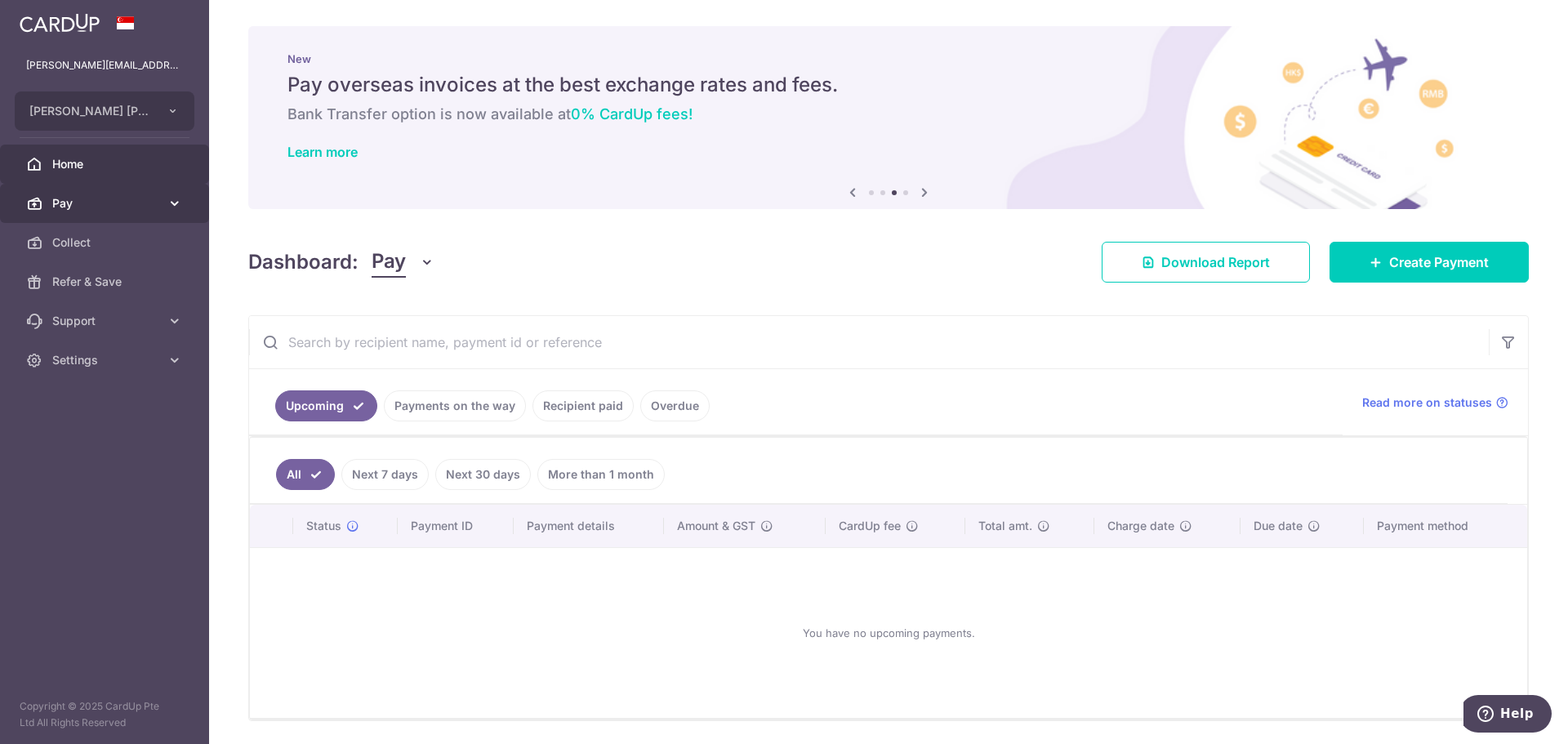
click at [60, 204] on span "Pay" at bounding box center [106, 203] width 107 height 16
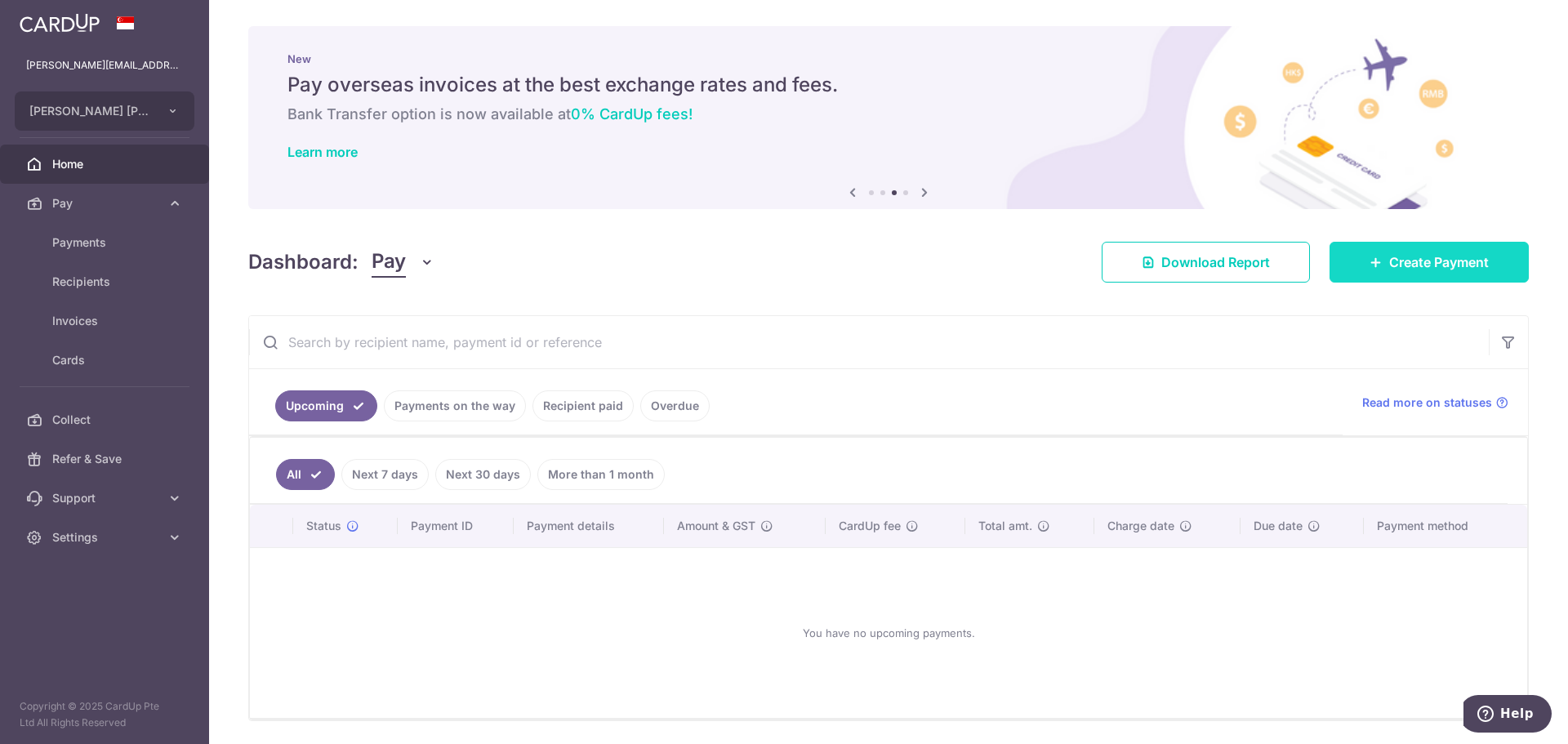
click at [1443, 258] on span "Create Payment" at bounding box center [1438, 262] width 100 height 20
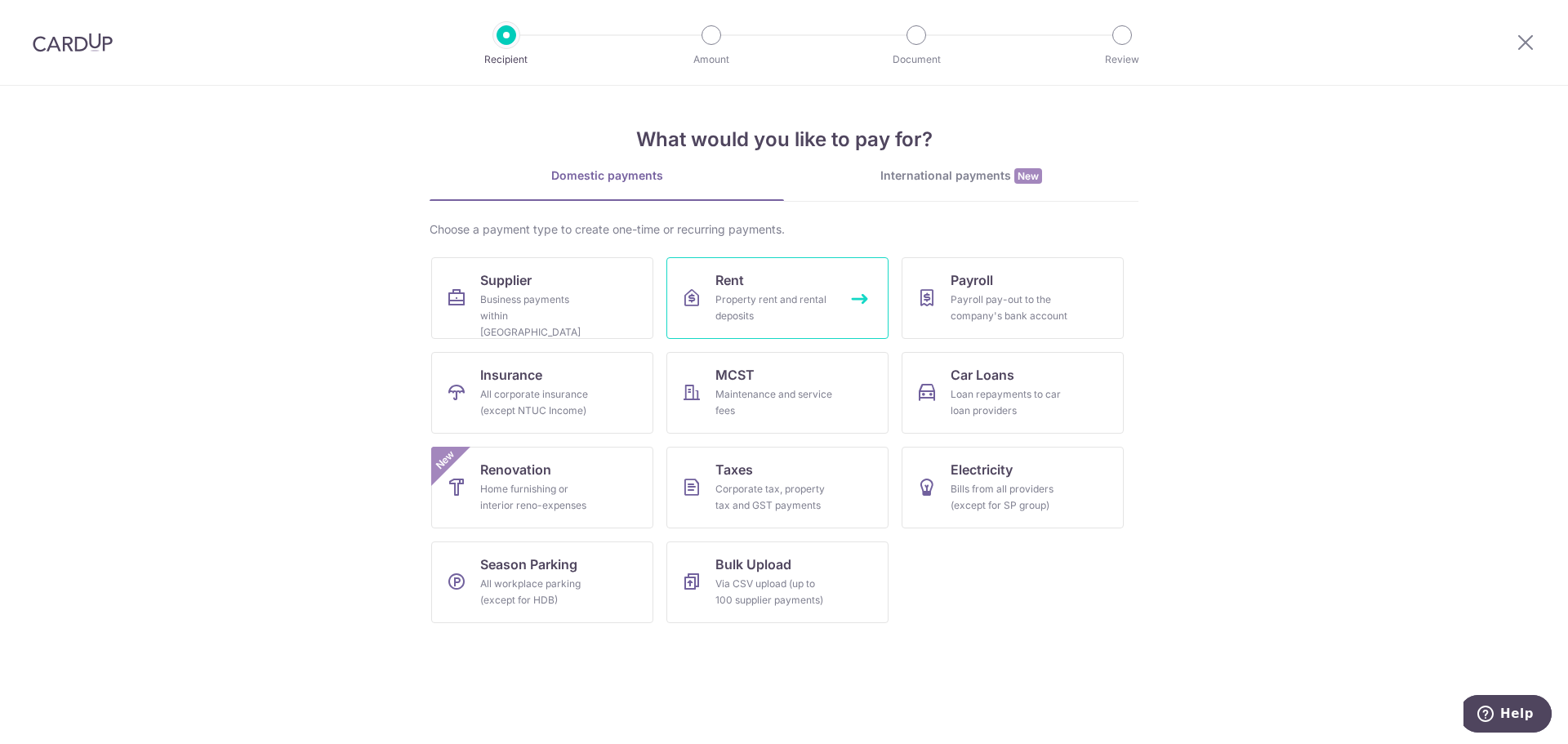
click at [791, 294] on div "Property rent and rental deposits" at bounding box center [774, 307] width 118 height 33
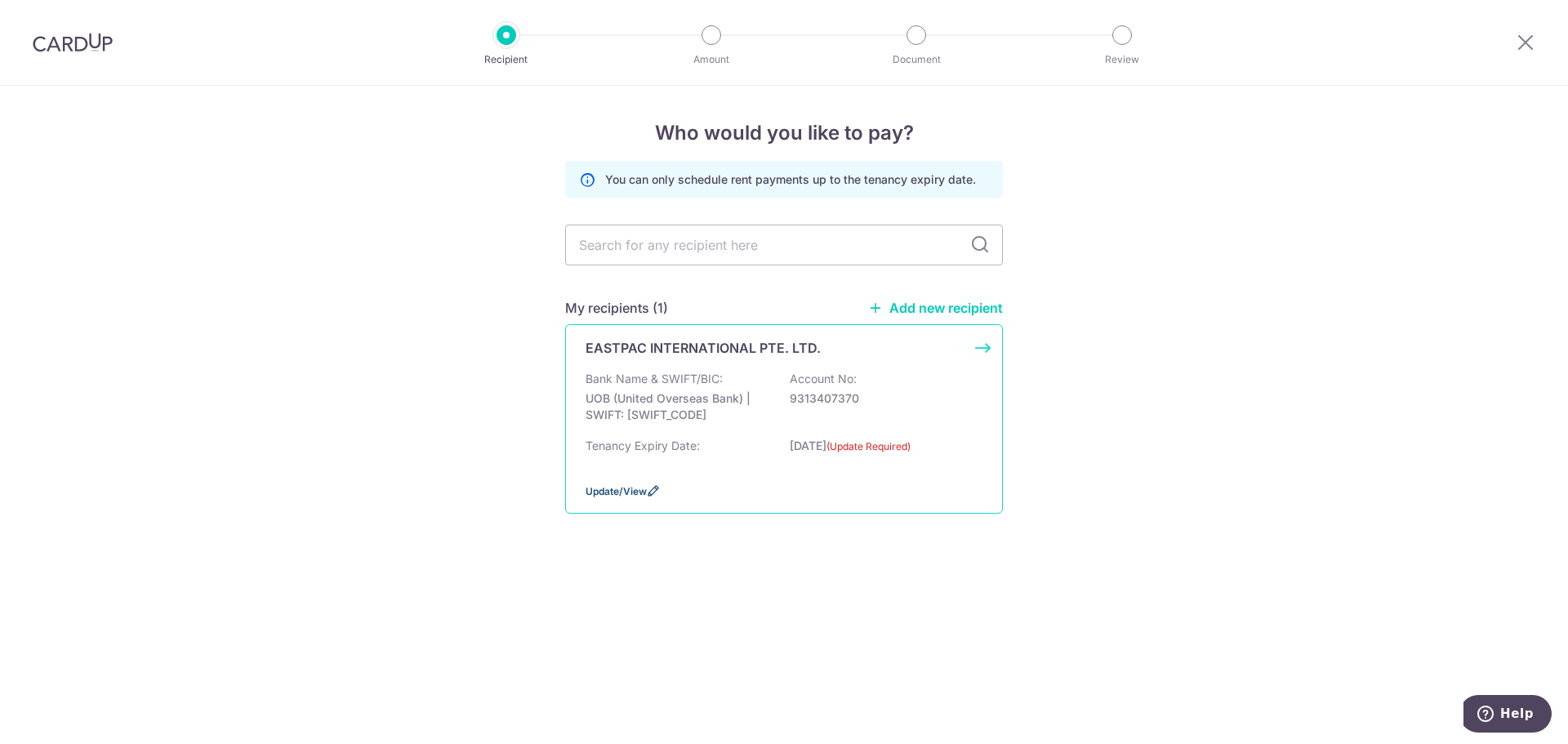
click at [625, 495] on span "Update/View" at bounding box center [616, 491] width 62 height 12
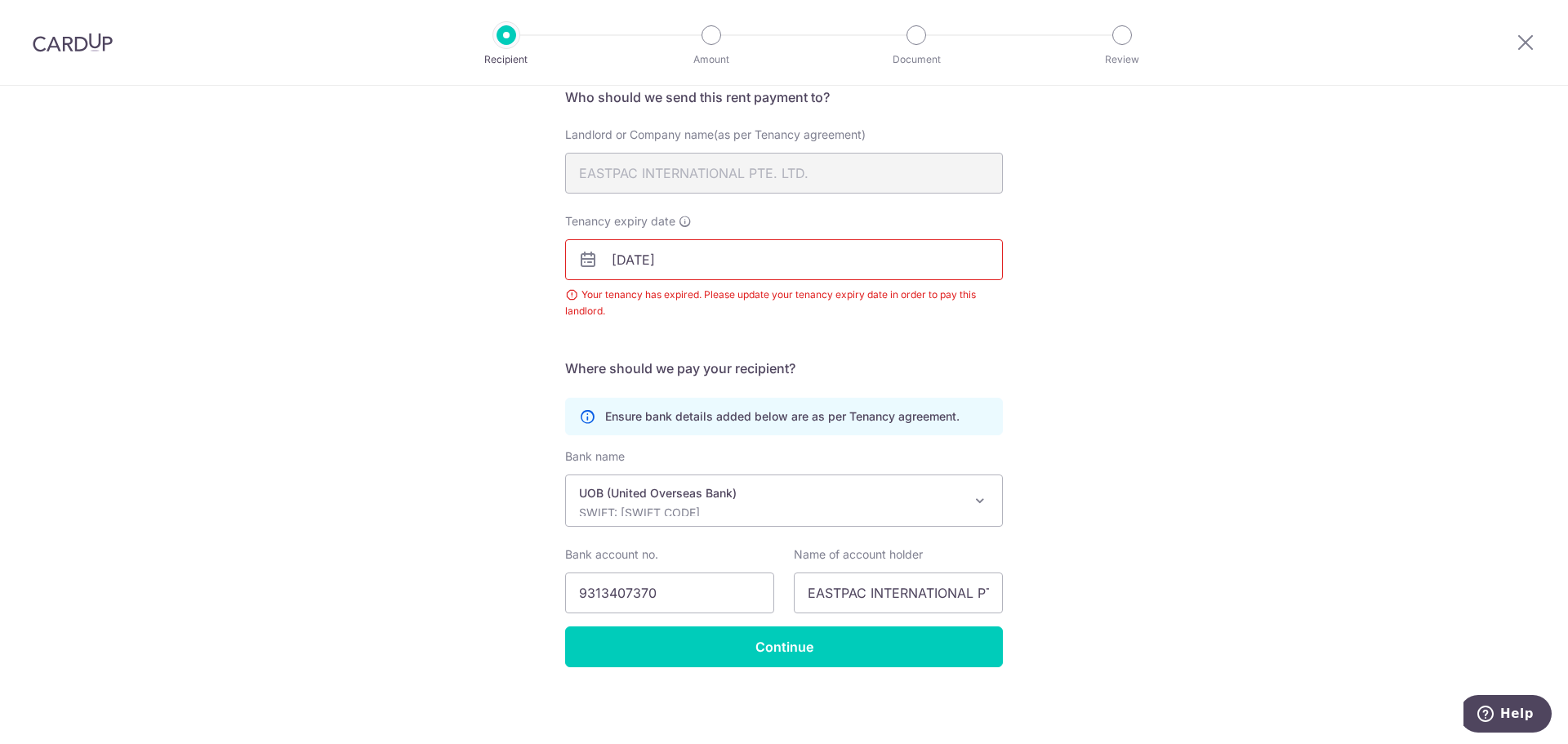
click at [735, 262] on input "31/07/2025" at bounding box center [783, 259] width 437 height 41
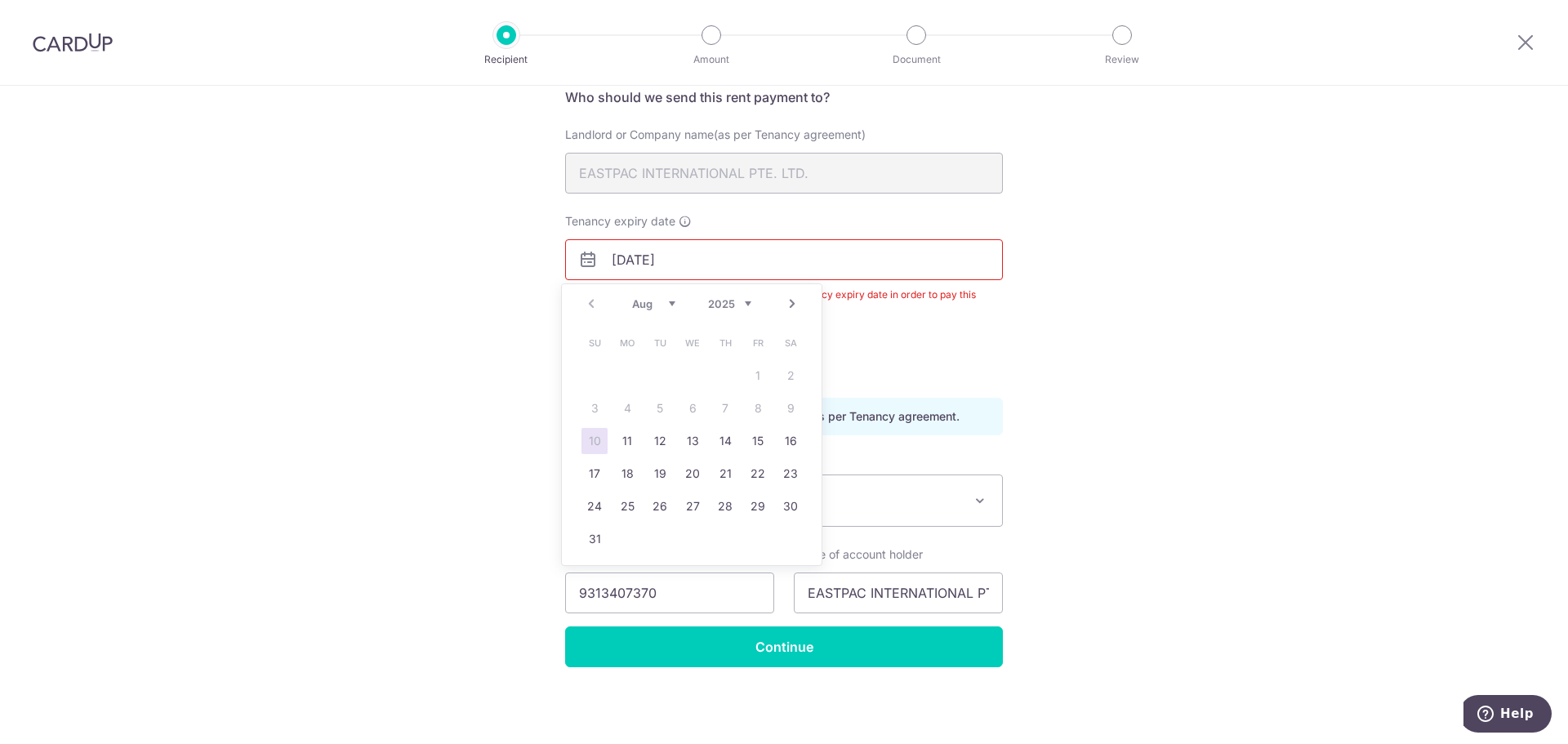
click at [1246, 320] on div "Recipient Details Your recipient does not need a CardUp account to receive your…" at bounding box center [784, 347] width 1568 height 793
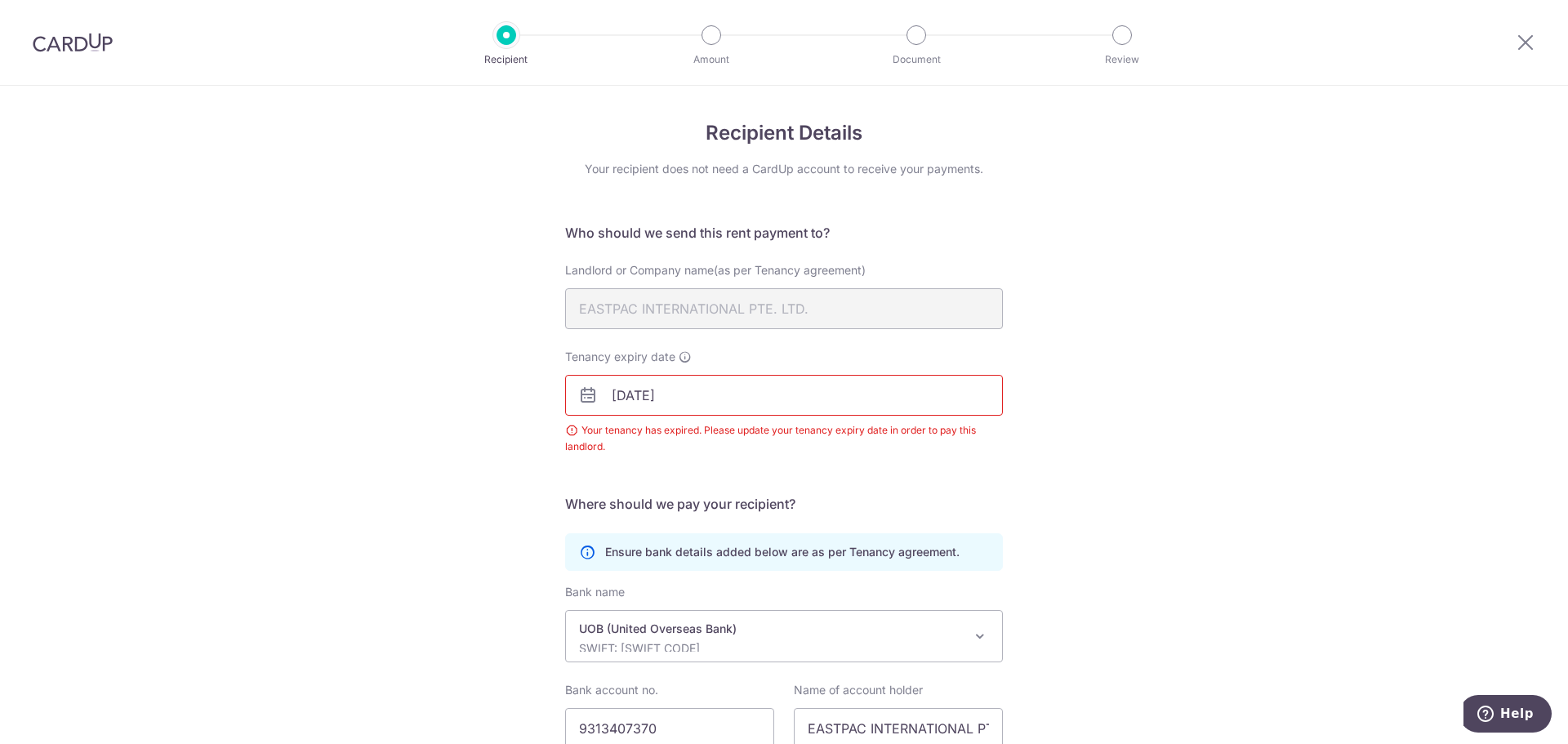
scroll to position [135, 0]
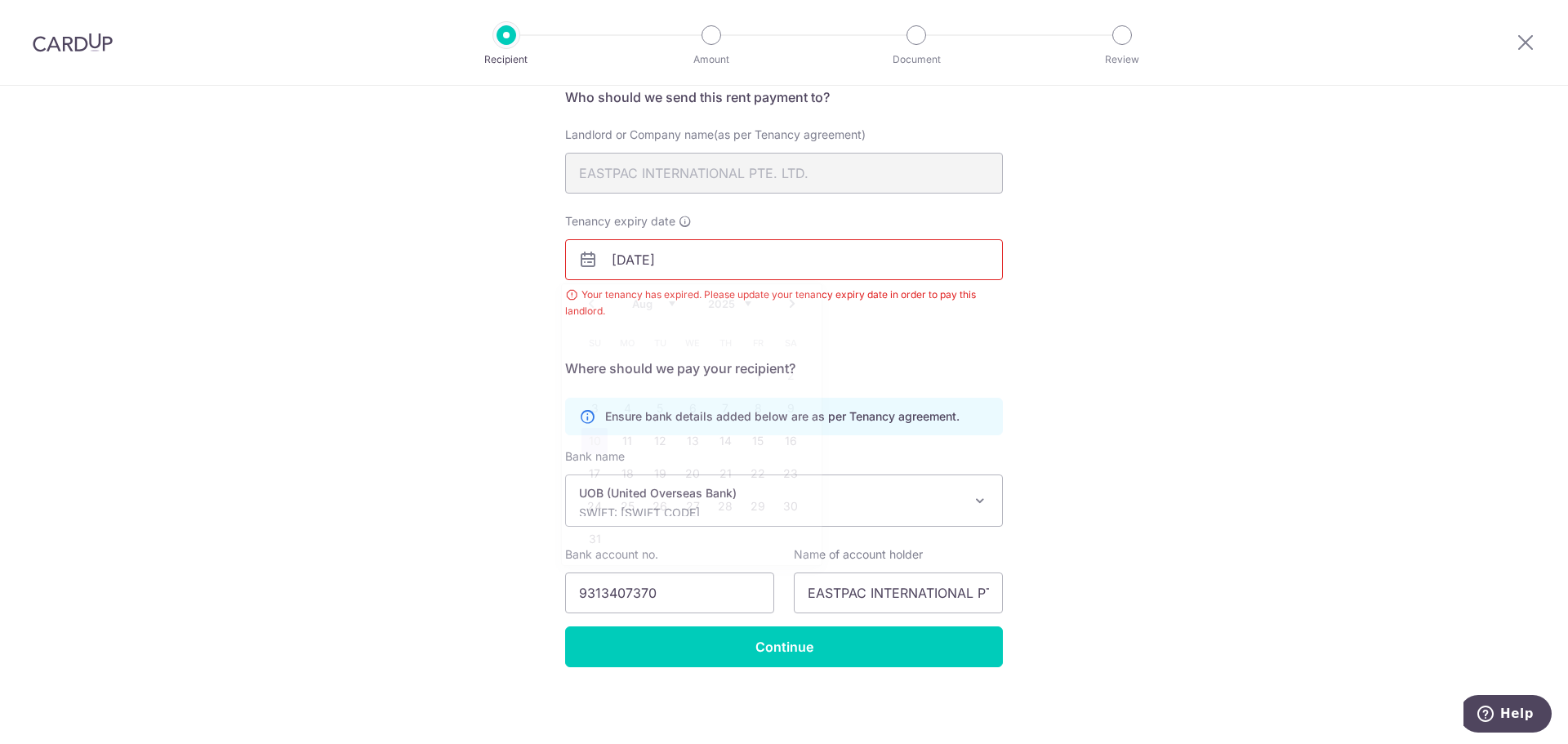
click at [696, 263] on input "31/07/2025" at bounding box center [783, 259] width 437 height 41
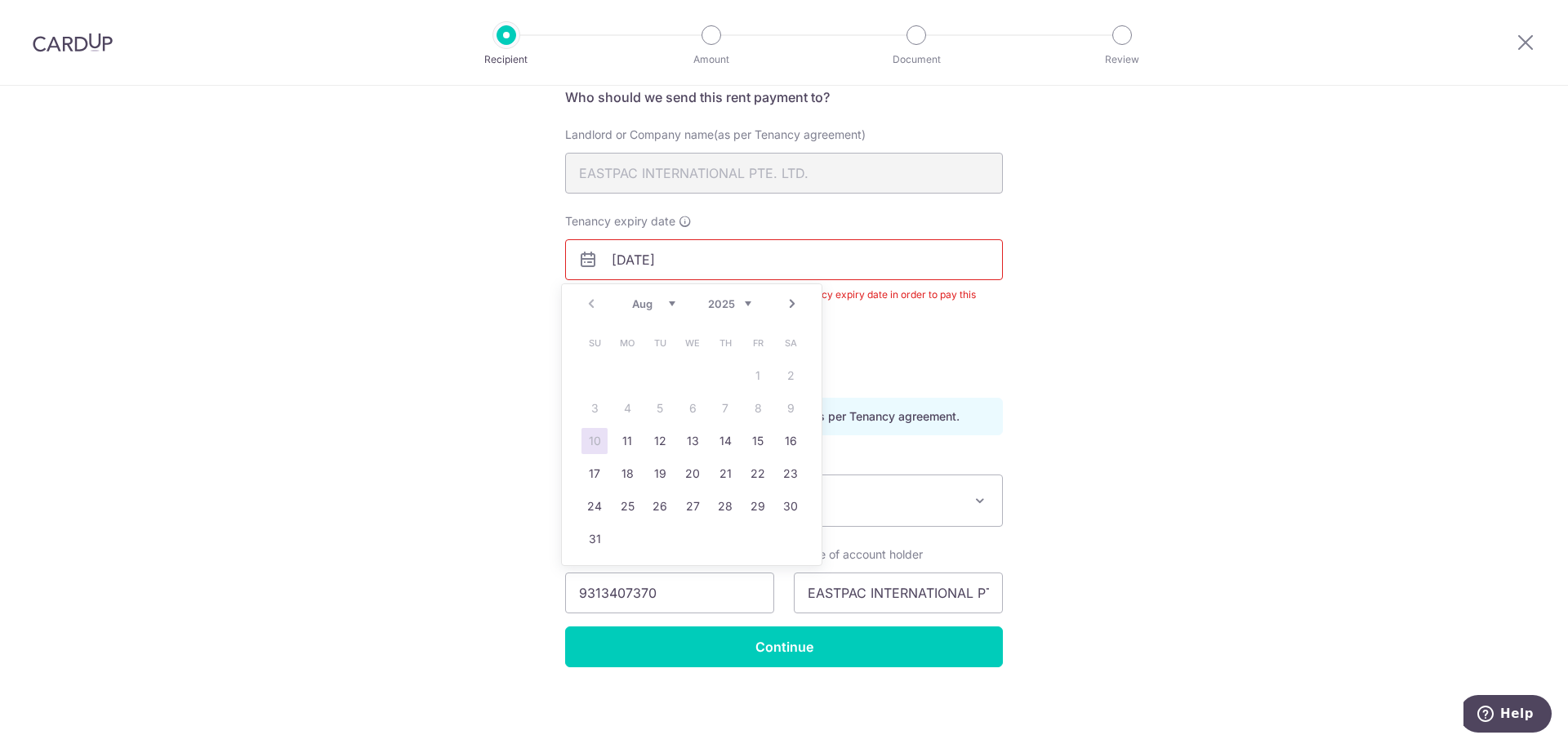
click at [658, 306] on select "Aug Sep Oct Nov Dec" at bounding box center [654, 303] width 43 height 13
click at [710, 301] on select "2025 2026 2027 2028 2029 2030 2031 2032 2033 2034 2035" at bounding box center [729, 303] width 43 height 13
click at [651, 301] on select "Jan Feb Mar Apr May Jun Jul Aug Sep Oct Nov Dec" at bounding box center [654, 303] width 43 height 13
click at [787, 503] on link "31" at bounding box center [790, 506] width 26 height 26
type input "31/07/2027"
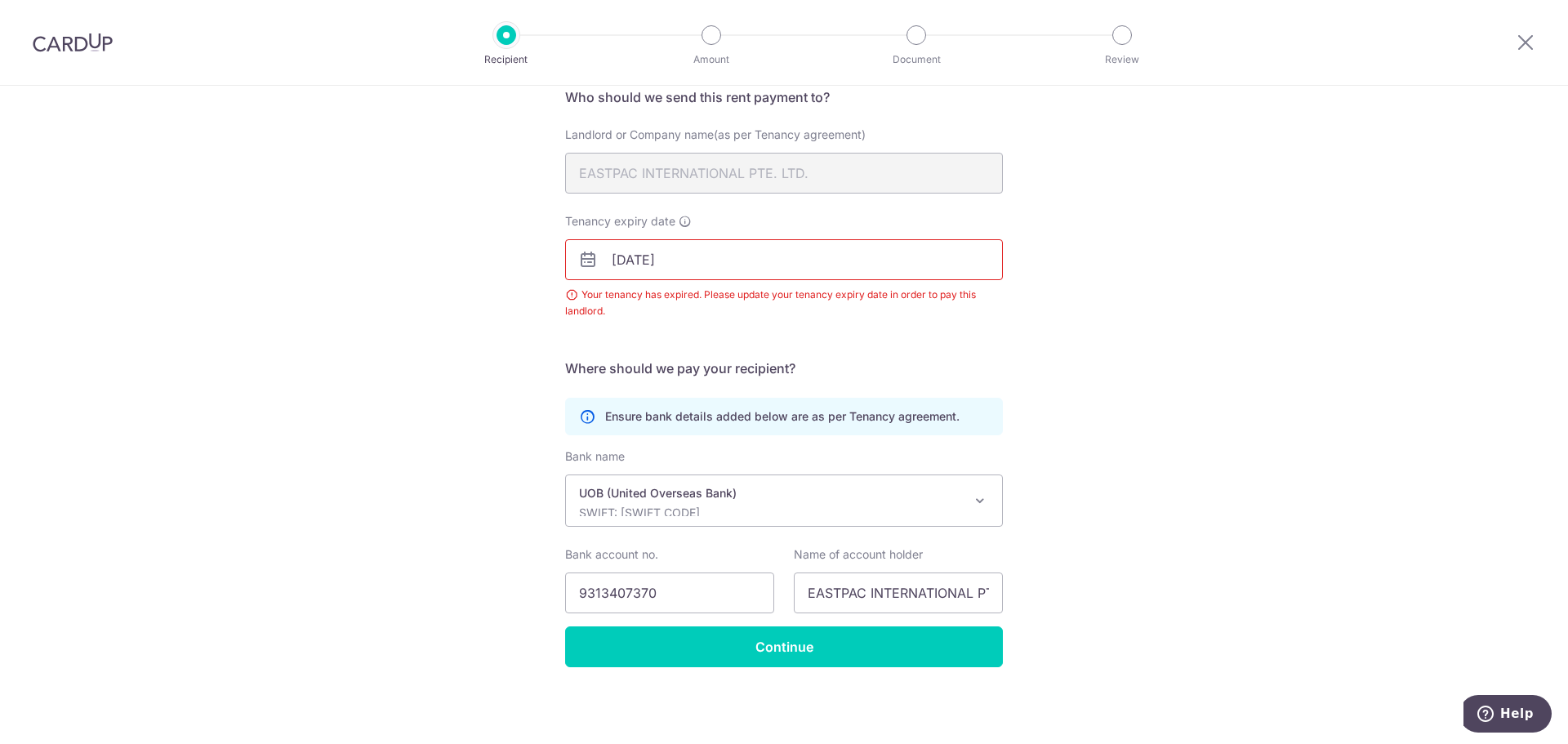
click at [1065, 417] on div "Recipient Details Your recipient does not need a CardUp account to receive your…" at bounding box center [784, 347] width 1568 height 793
click at [794, 657] on input "Continue" at bounding box center [783, 646] width 437 height 41
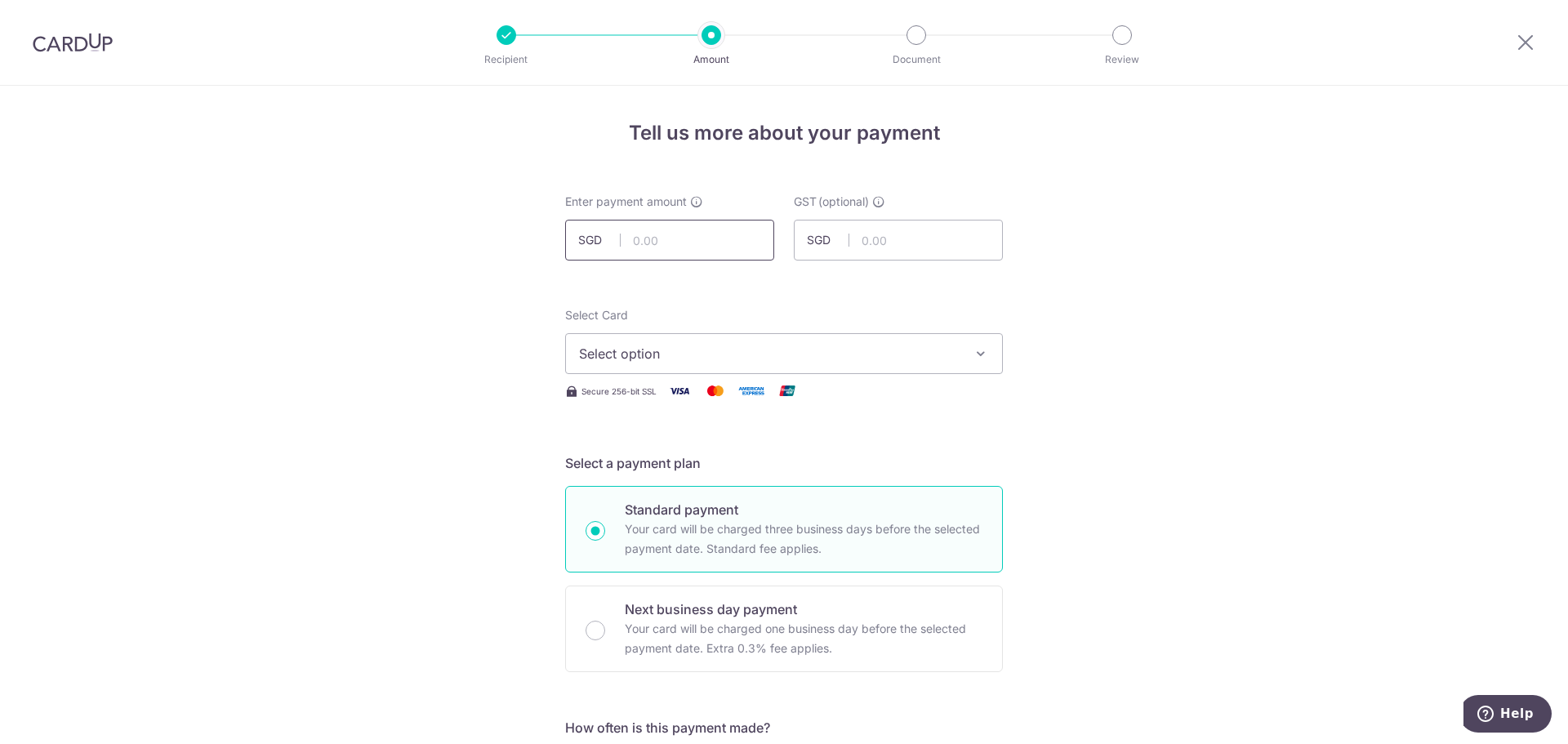
click at [647, 234] on input "text" at bounding box center [669, 240] width 209 height 41
type input "10,000.00"
click at [850, 374] on div "Select Card Select option Add credit card Your Cards **** 8507 **** 3574 **** 4…" at bounding box center [783, 353] width 437 height 94
click at [866, 358] on span "Select option" at bounding box center [768, 353] width 380 height 20
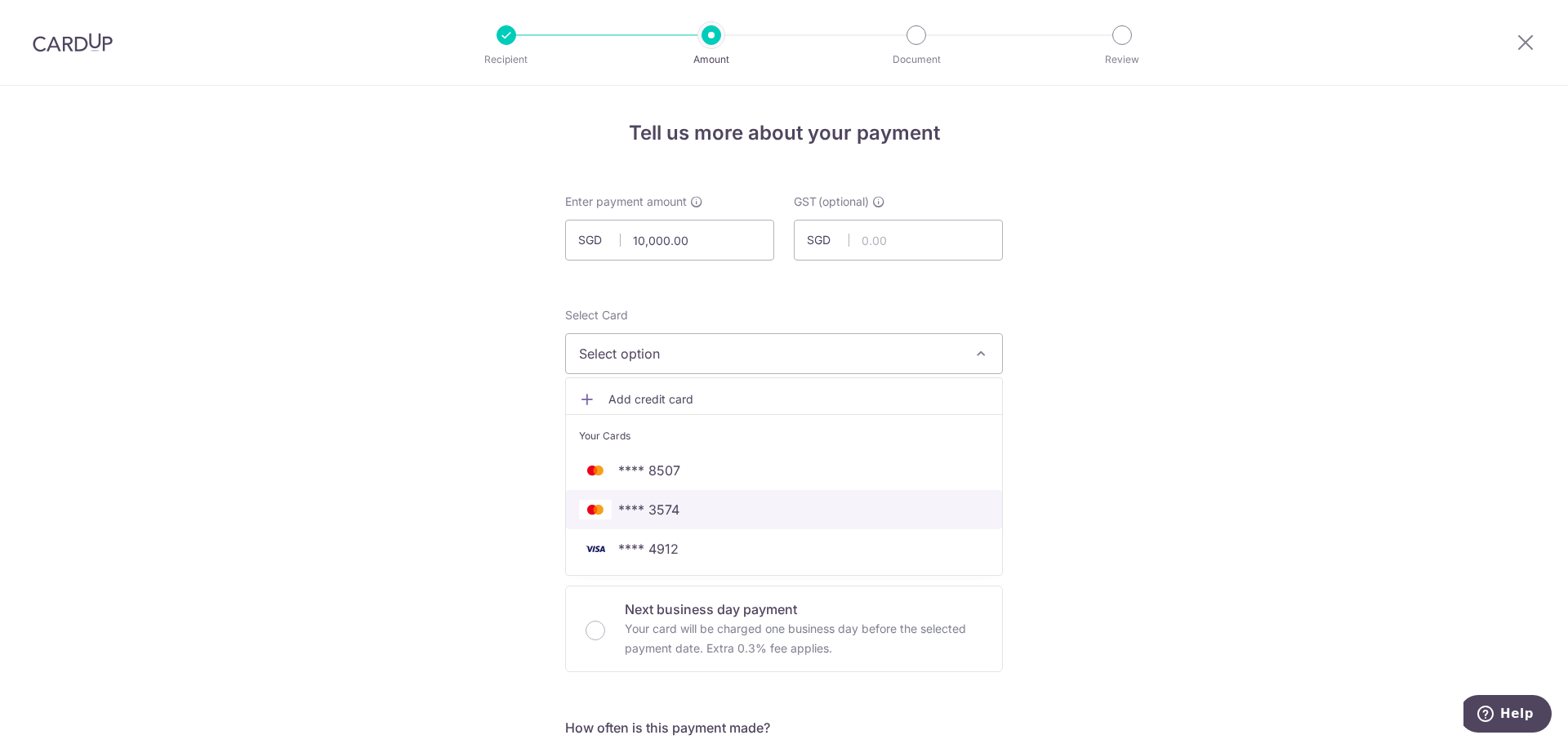
scroll to position [81, 0]
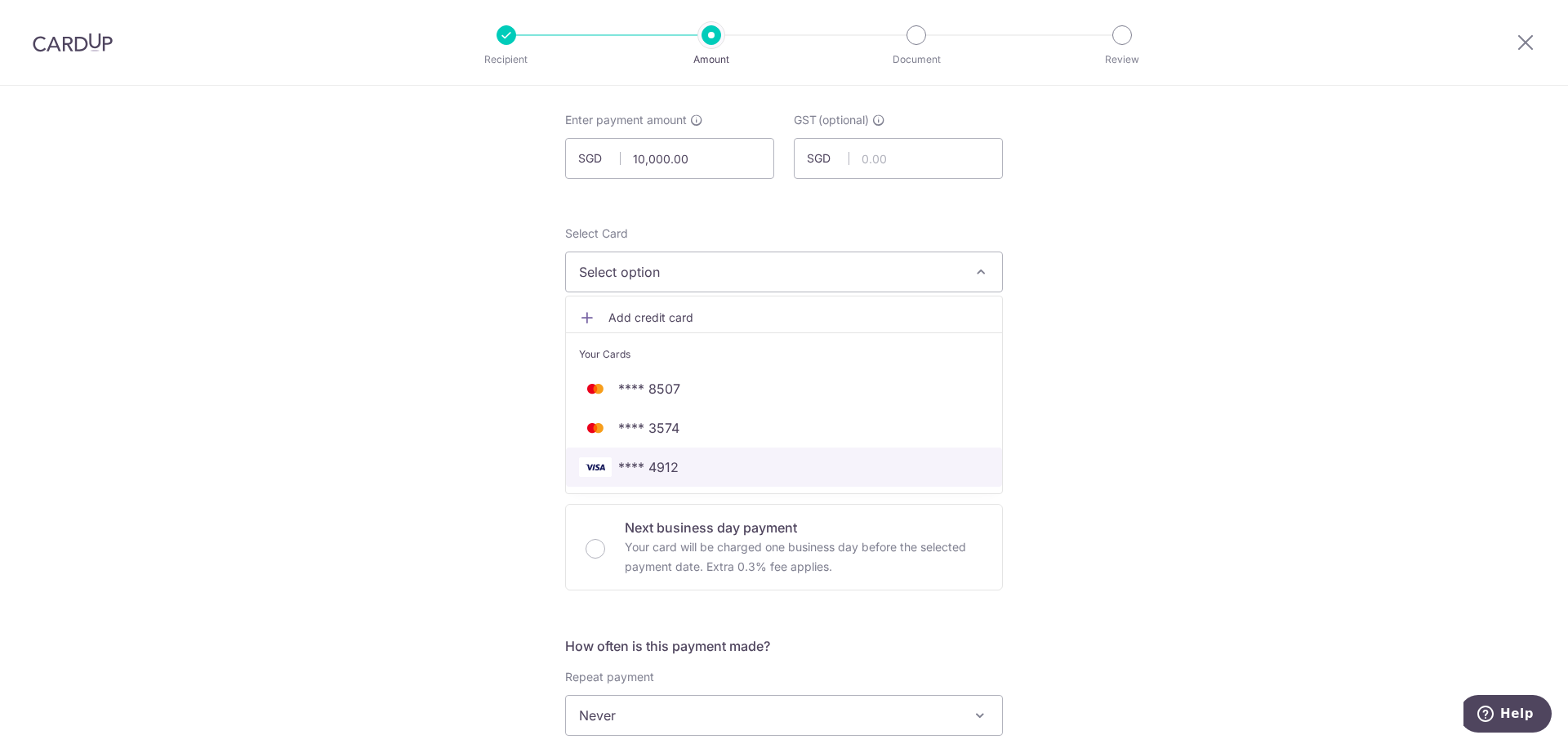
click at [690, 466] on span "**** 4912" at bounding box center [783, 467] width 410 height 20
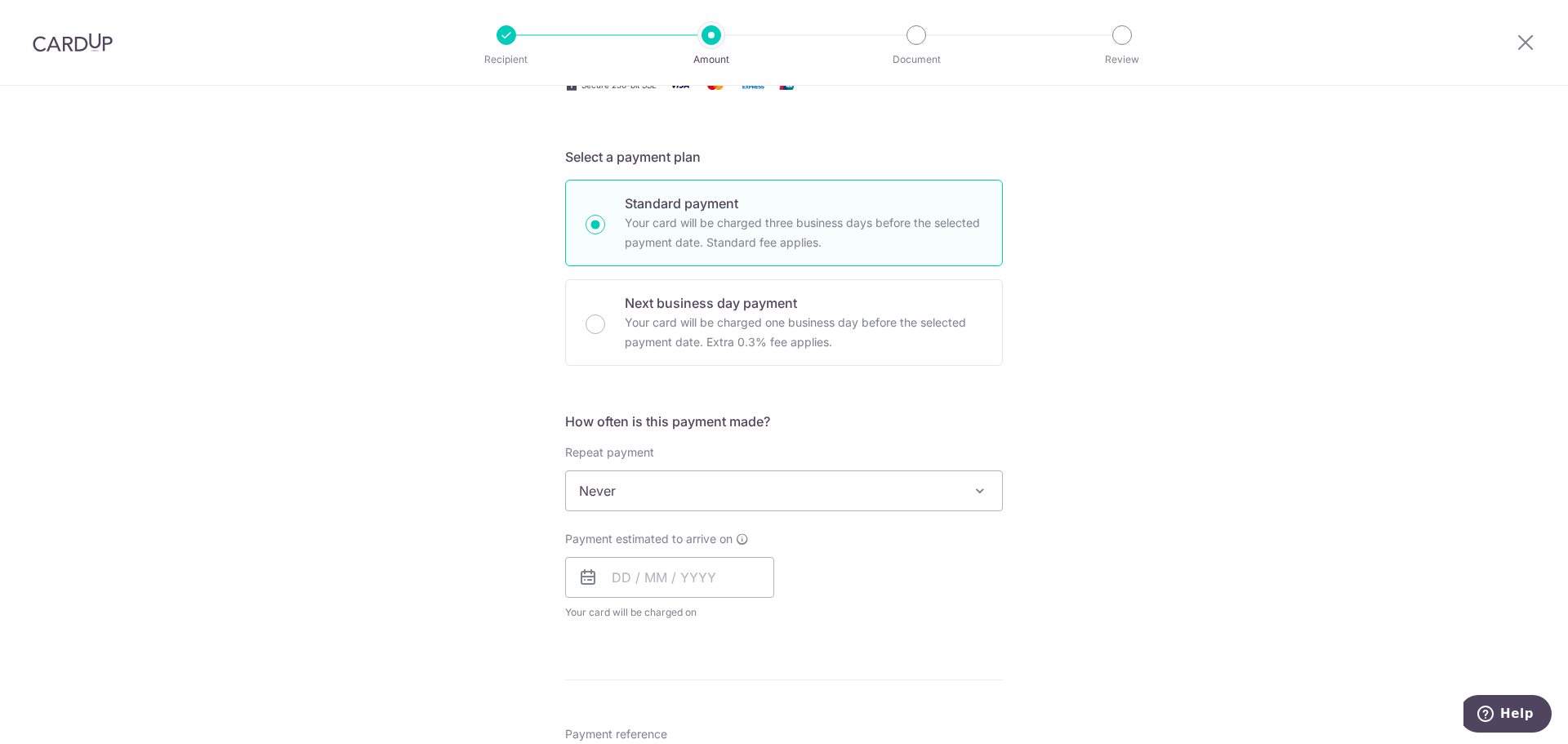
scroll to position [327, 0]
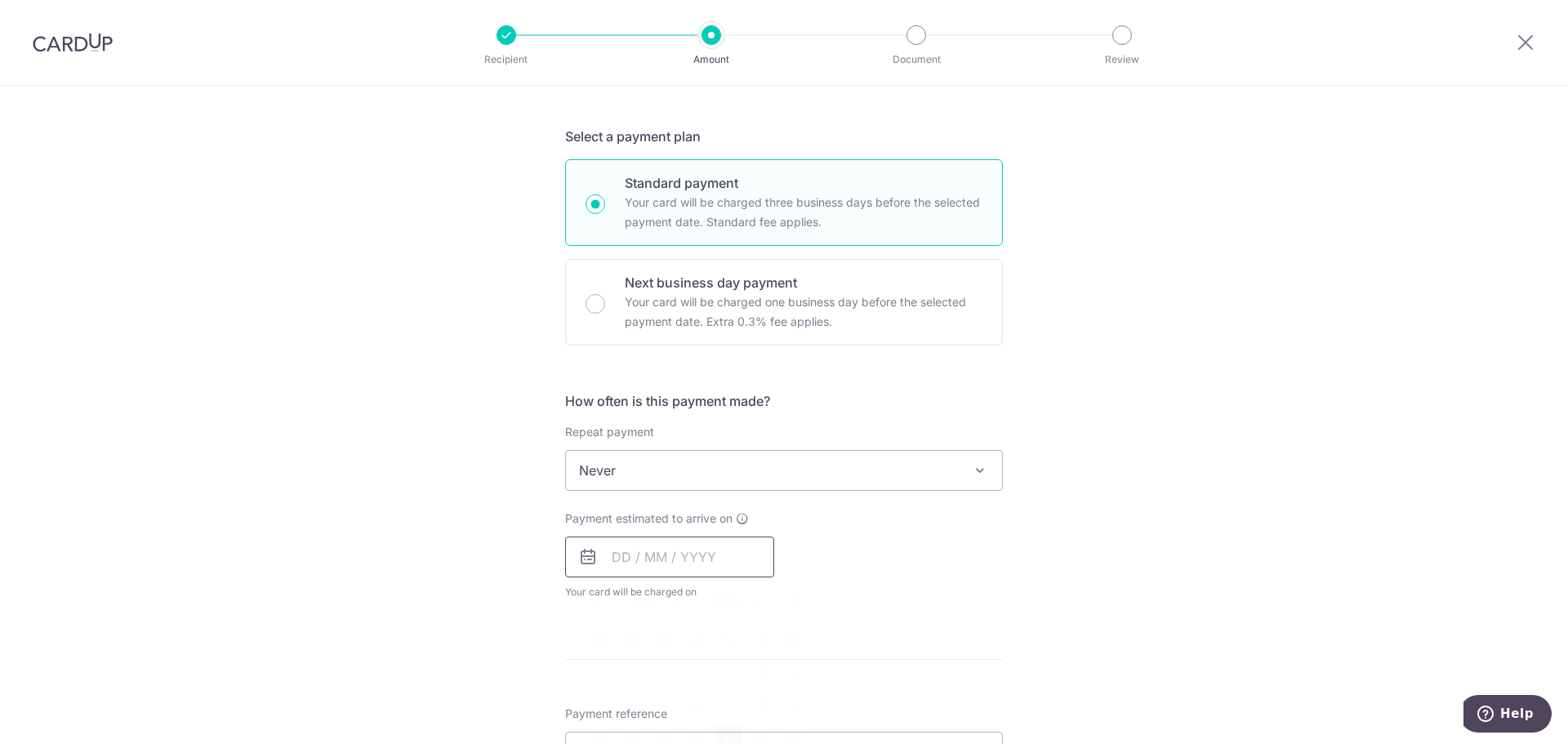
click at [647, 560] on input "text" at bounding box center [669, 556] width 209 height 41
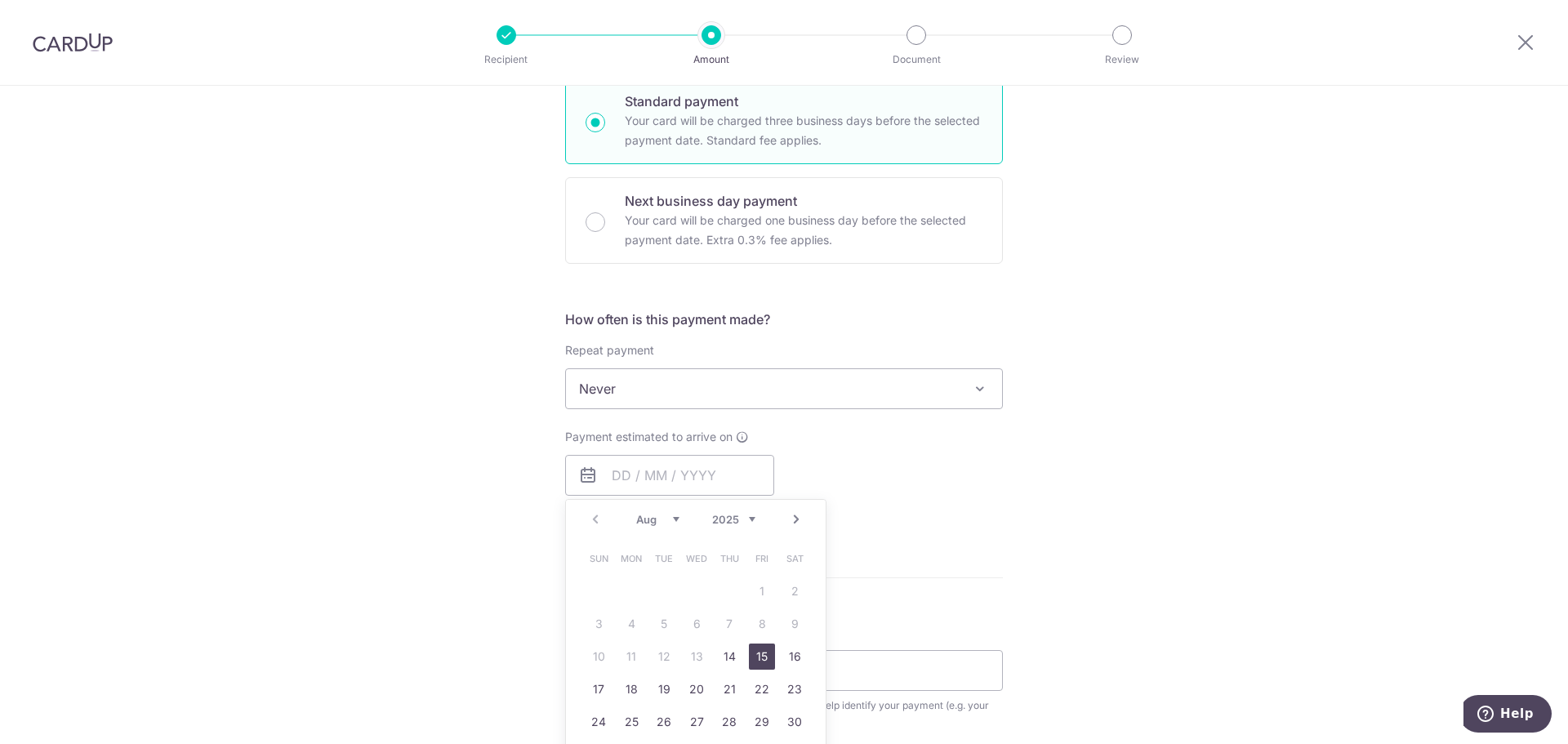
click at [752, 652] on link "15" at bounding box center [761, 657] width 26 height 26
type input "[DATE]"
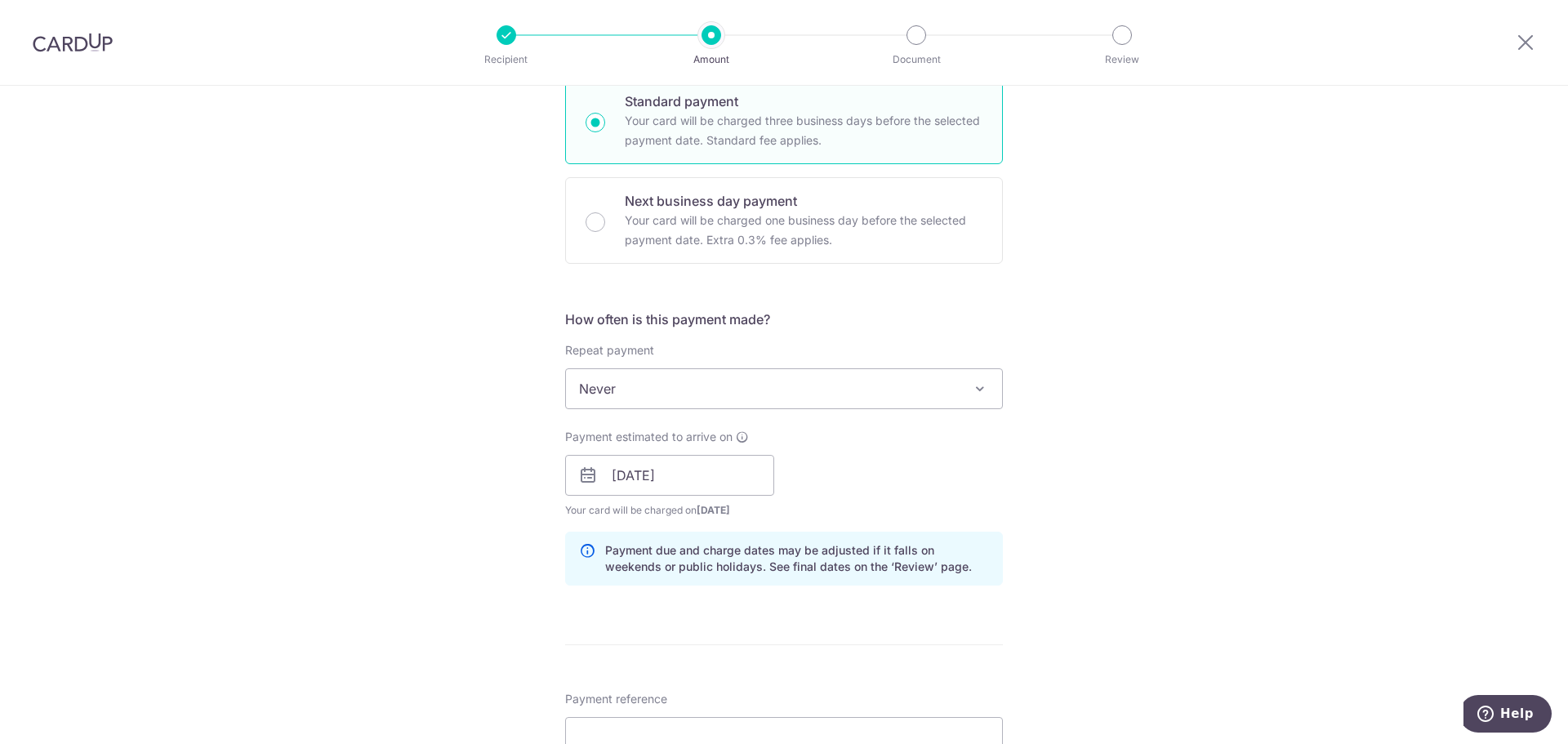
click at [1089, 541] on div "Tell us more about your payment Enter payment amount SGD 10,000.00 10000.00 GST…" at bounding box center [784, 504] width 1568 height 1653
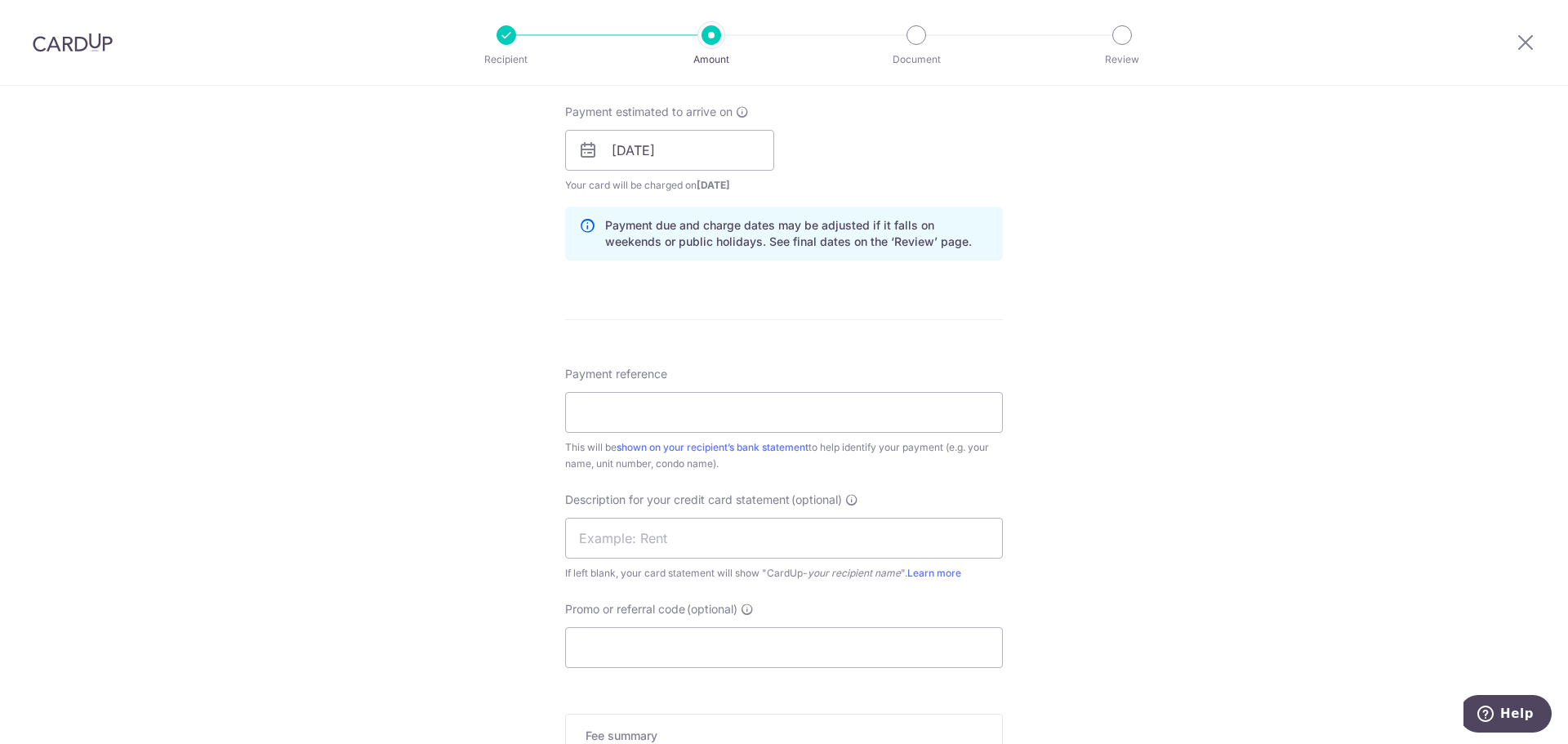
scroll to position [734, 0]
click at [755, 408] on input "Payment reference" at bounding box center [783, 411] width 437 height 41
type input "x"
drag, startPoint x: 759, startPoint y: 411, endPoint x: 86, endPoint y: 339, distance: 676.8
click at [73, 341] on div "Tell us more about your payment Enter payment amount SGD 10,000.00 10000.00 GST…" at bounding box center [784, 178] width 1568 height 1653
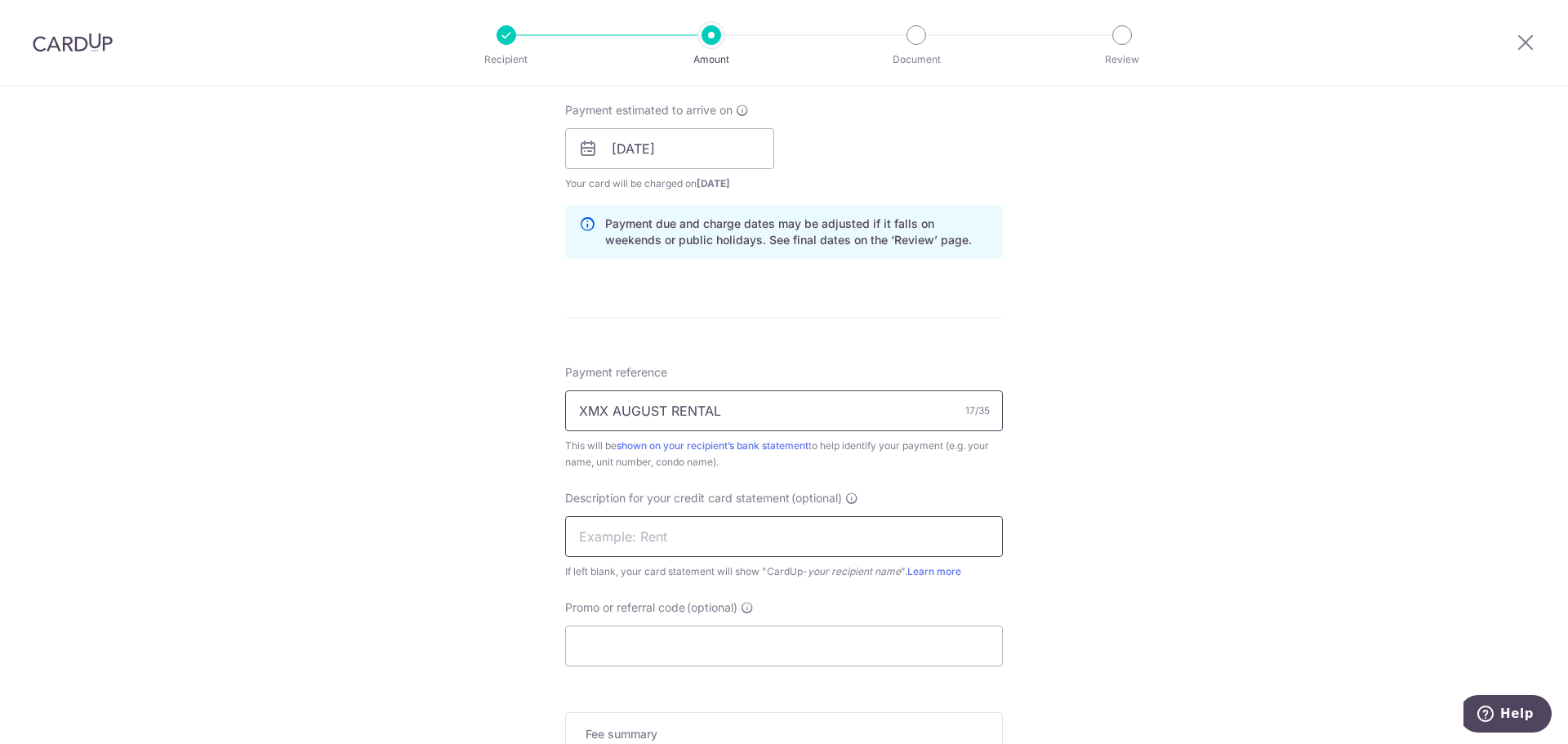
type input "XMX AUGUST RENTAL"
click at [625, 541] on input "text" at bounding box center [783, 536] width 437 height 41
paste input "XMX AUGUST RENT"
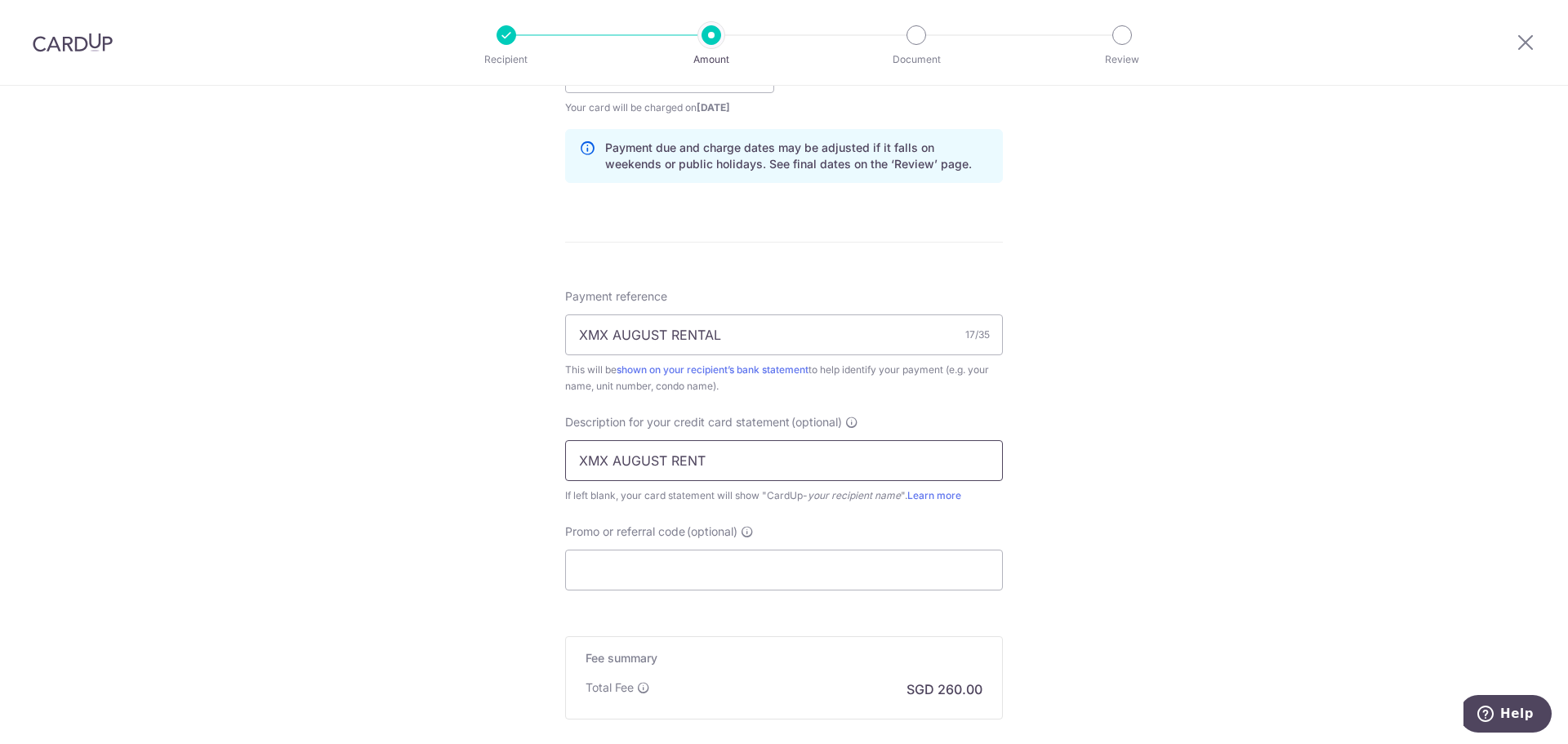
scroll to position [898, 0]
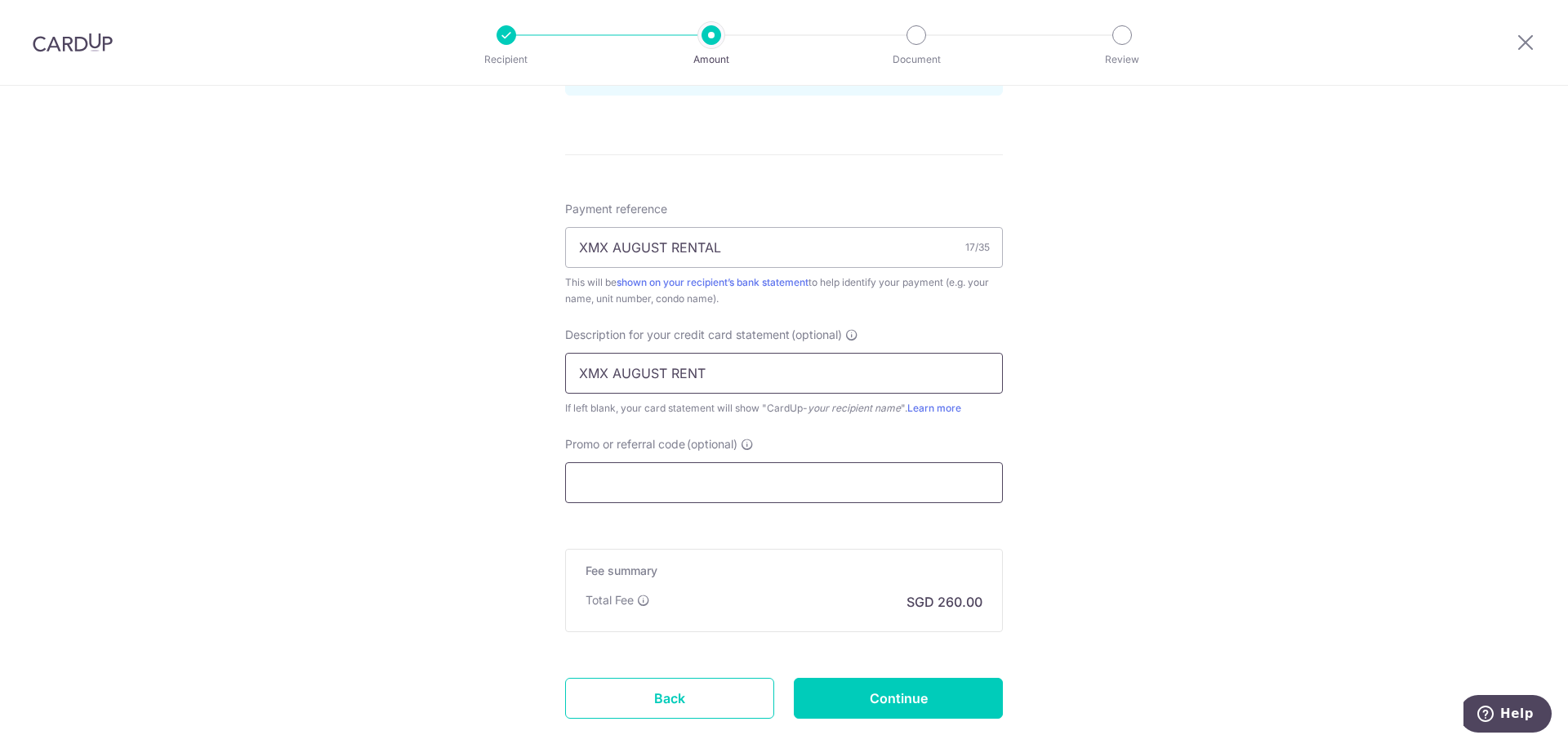
type input "XMX AUGUST RENT"
click at [703, 488] on input "Promo or referral code (optional)" at bounding box center [783, 482] width 437 height 41
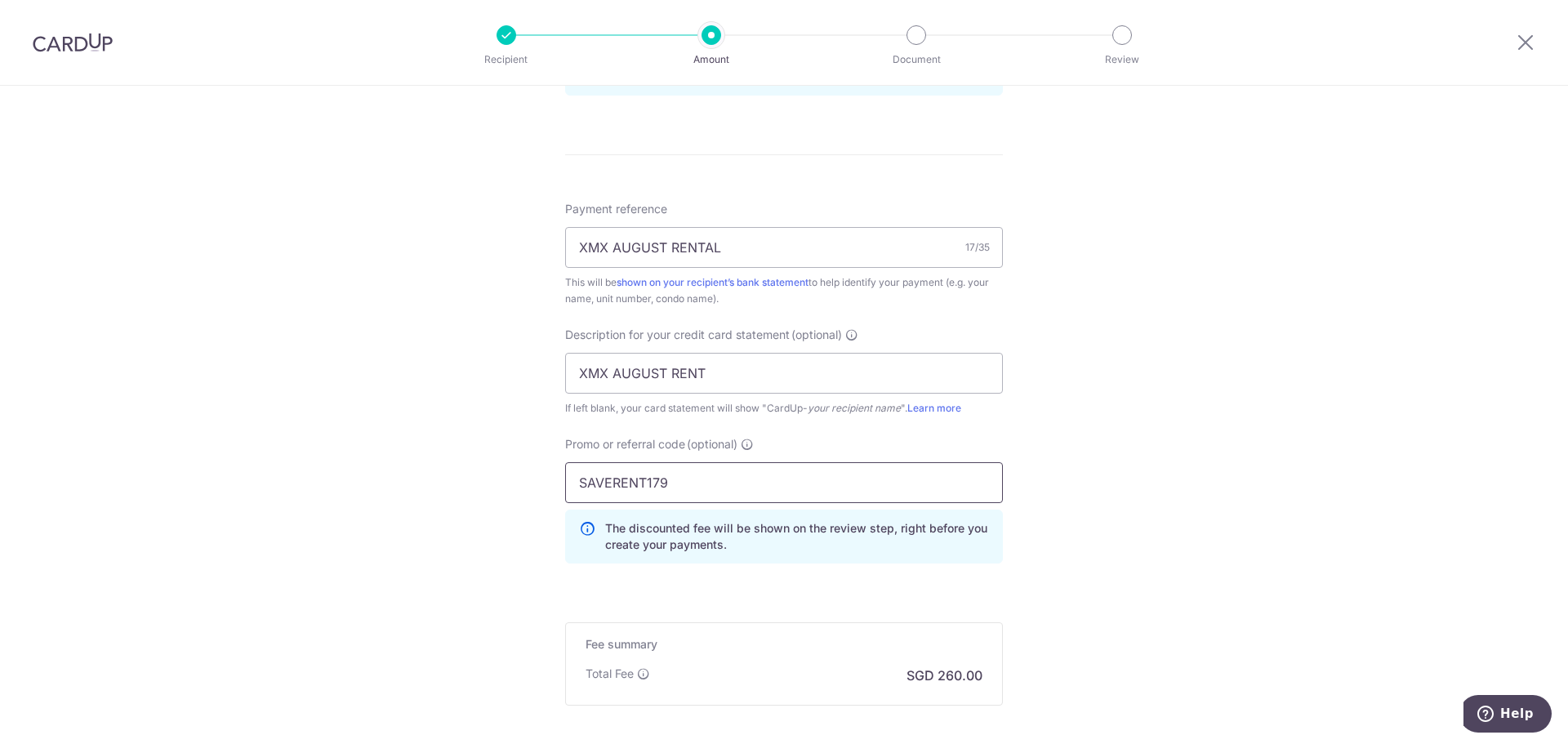
type input "SAVERENT179"
click at [1297, 491] on div "Tell us more about your payment Enter payment amount SGD 10,000.00 10000.00 GST…" at bounding box center [784, 50] width 1568 height 1726
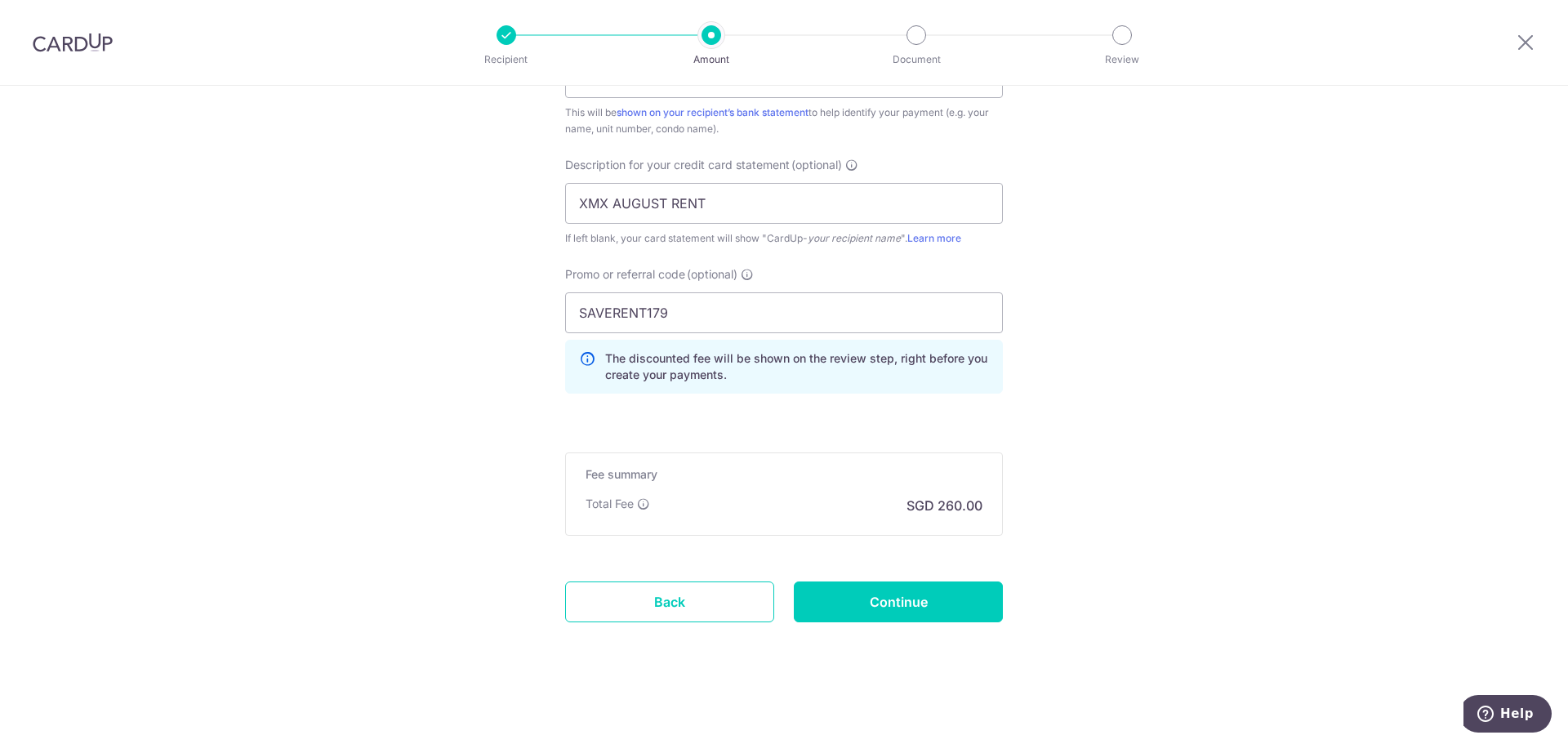
scroll to position [1069, 0]
click at [878, 590] on input "Continue" at bounding box center [897, 600] width 209 height 41
type input "Create Schedule"
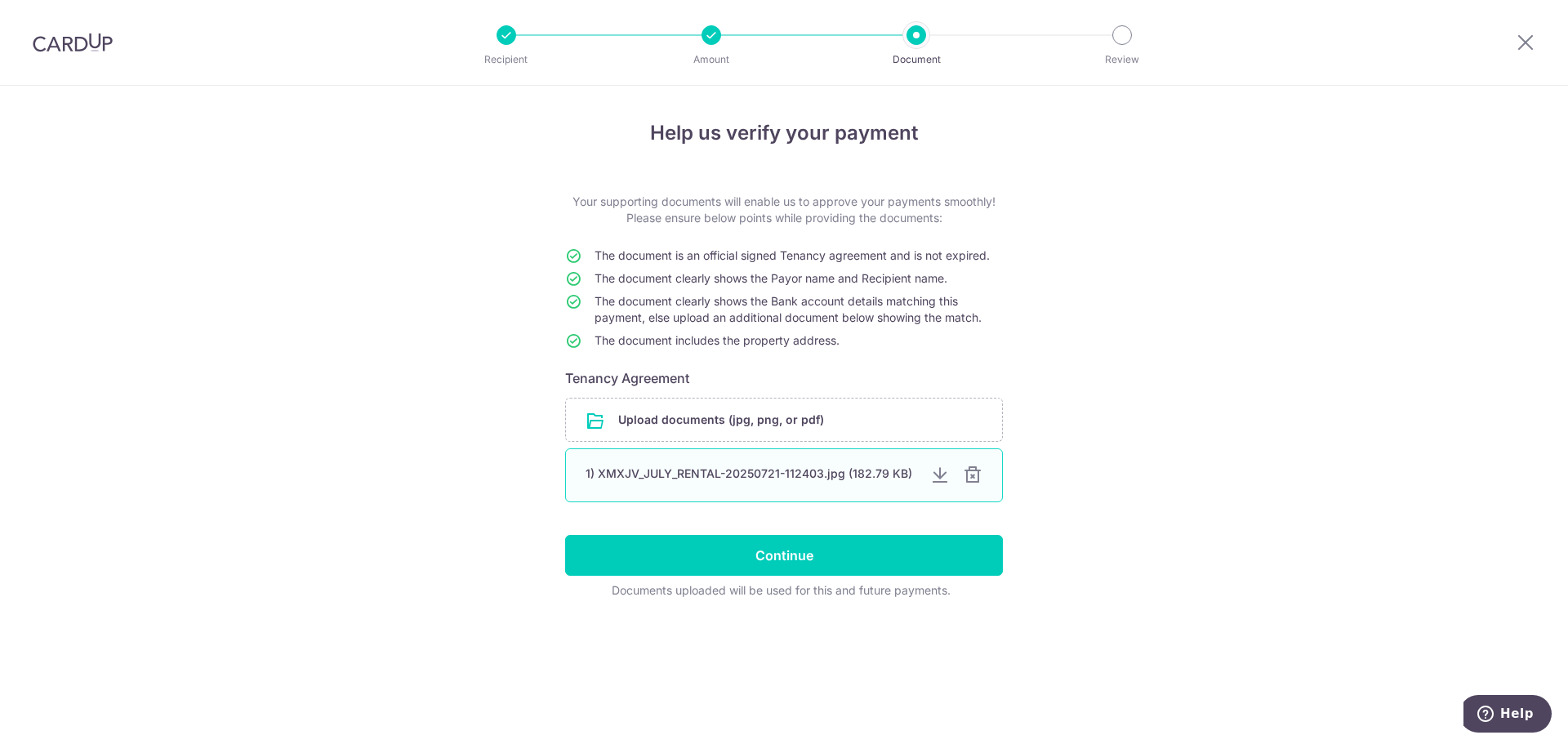
click at [981, 482] on div at bounding box center [972, 475] width 20 height 20
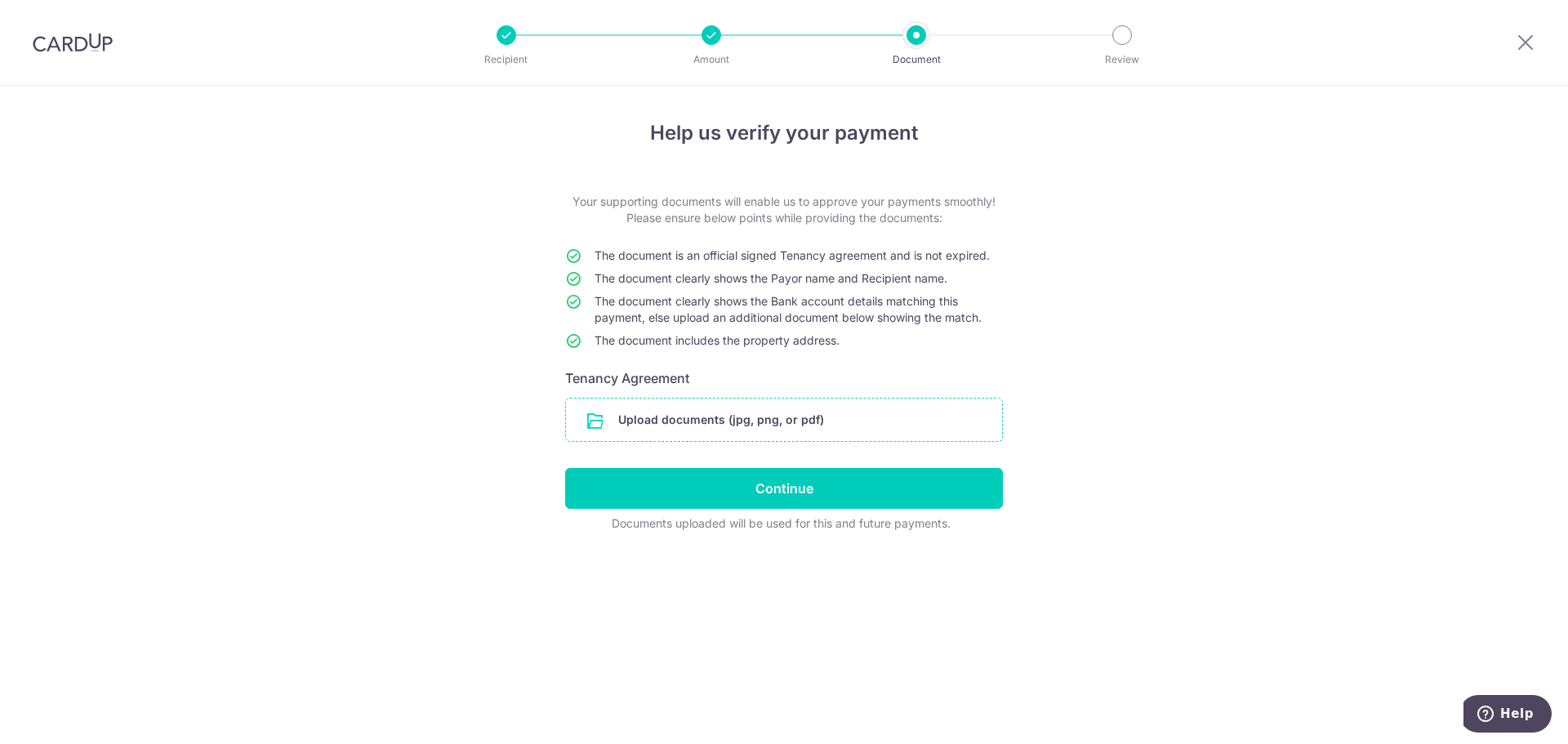
click at [800, 416] on input "file" at bounding box center [783, 419] width 436 height 42
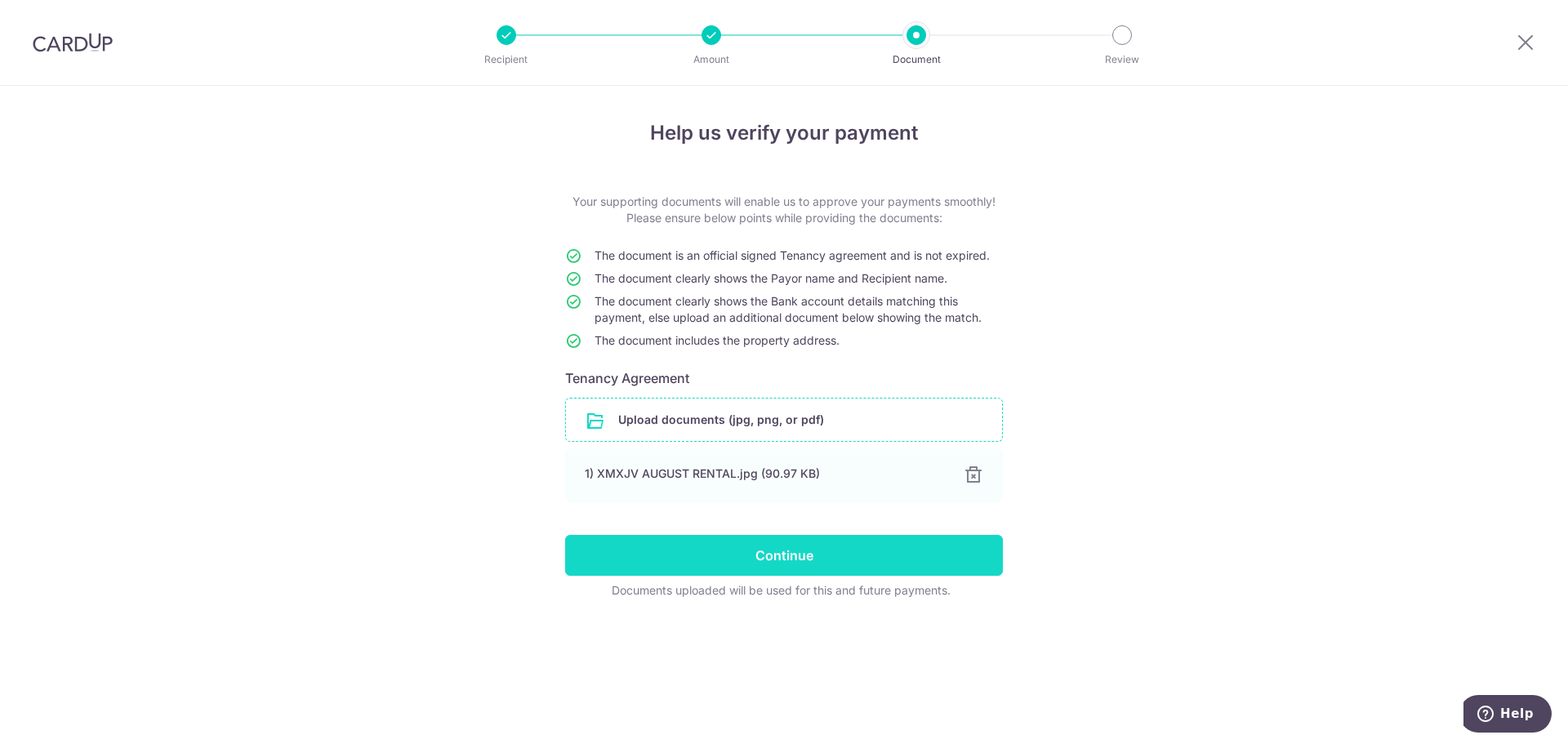
click at [794, 560] on input "Continue" at bounding box center [783, 554] width 437 height 41
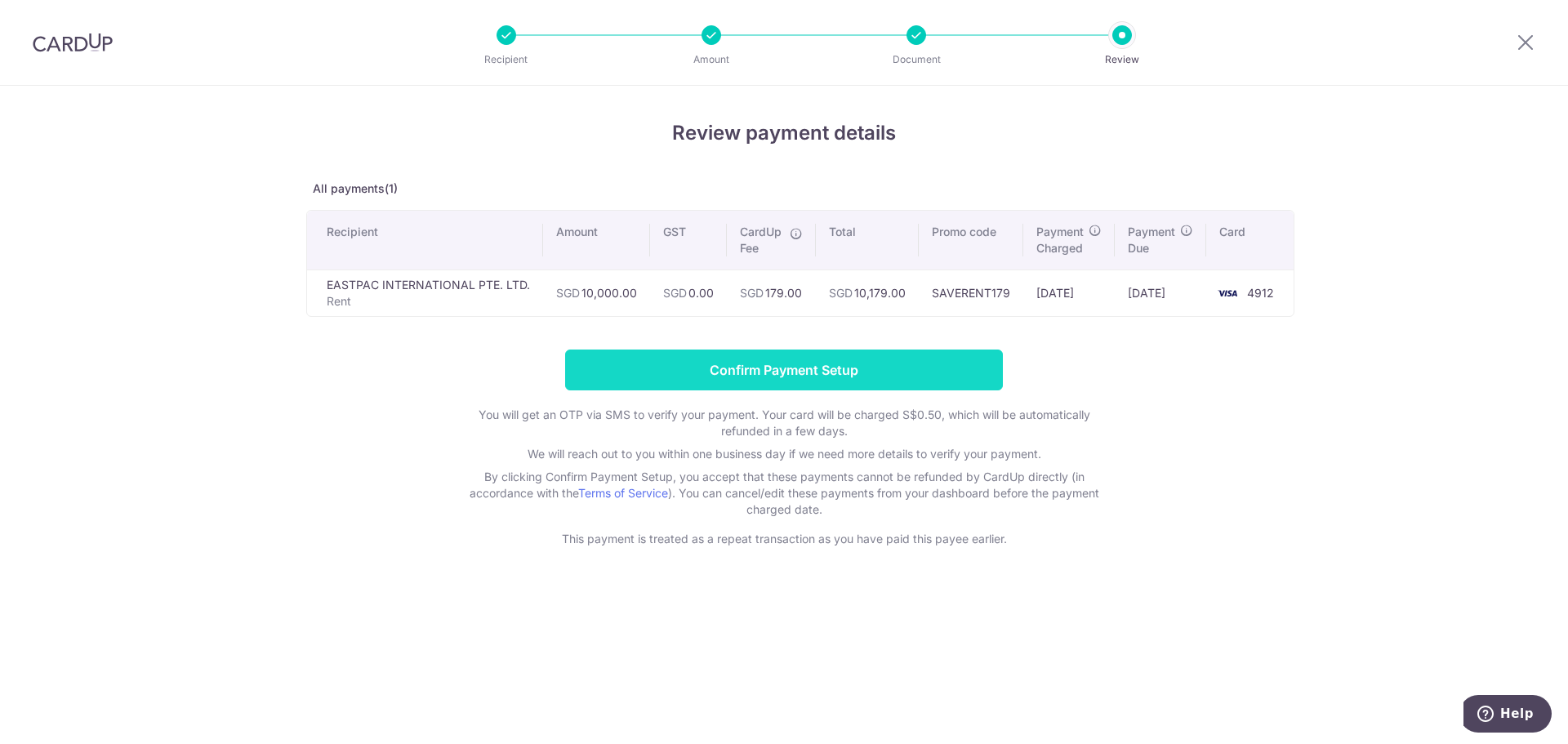
click at [892, 371] on input "Confirm Payment Setup" at bounding box center [783, 369] width 437 height 41
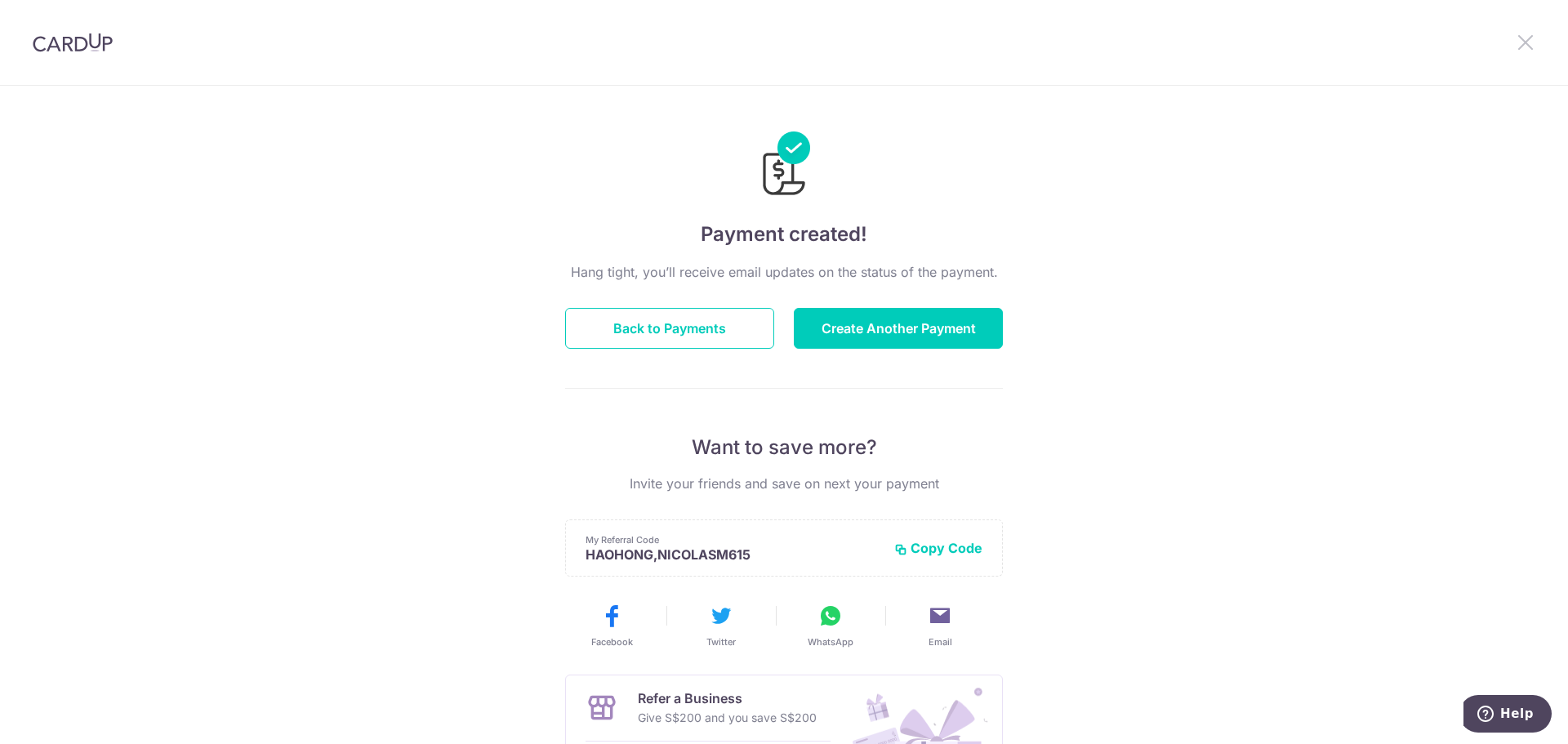
click at [1529, 47] on icon at bounding box center [1525, 42] width 20 height 21
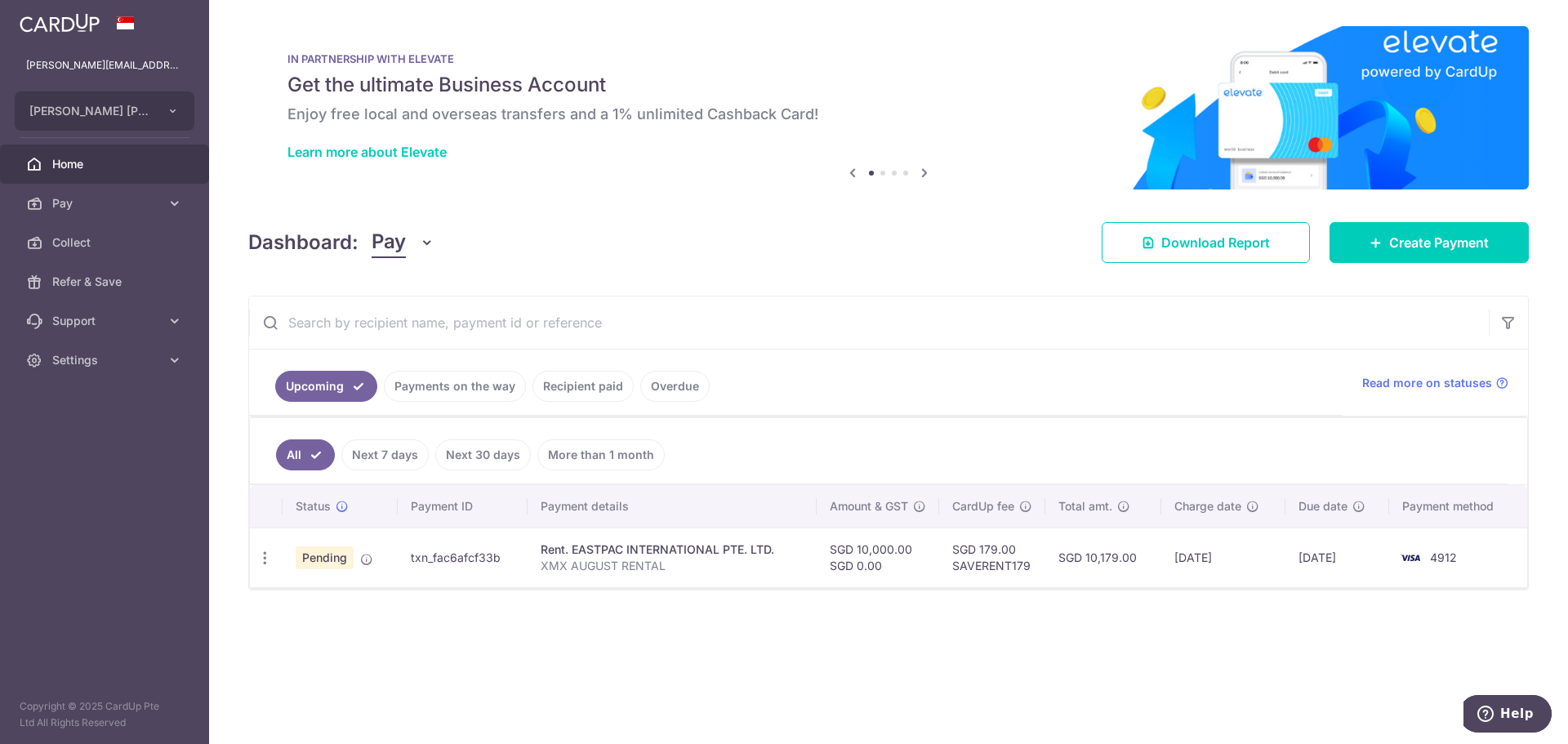
click at [574, 380] on link "Recipient paid" at bounding box center [583, 386] width 101 height 31
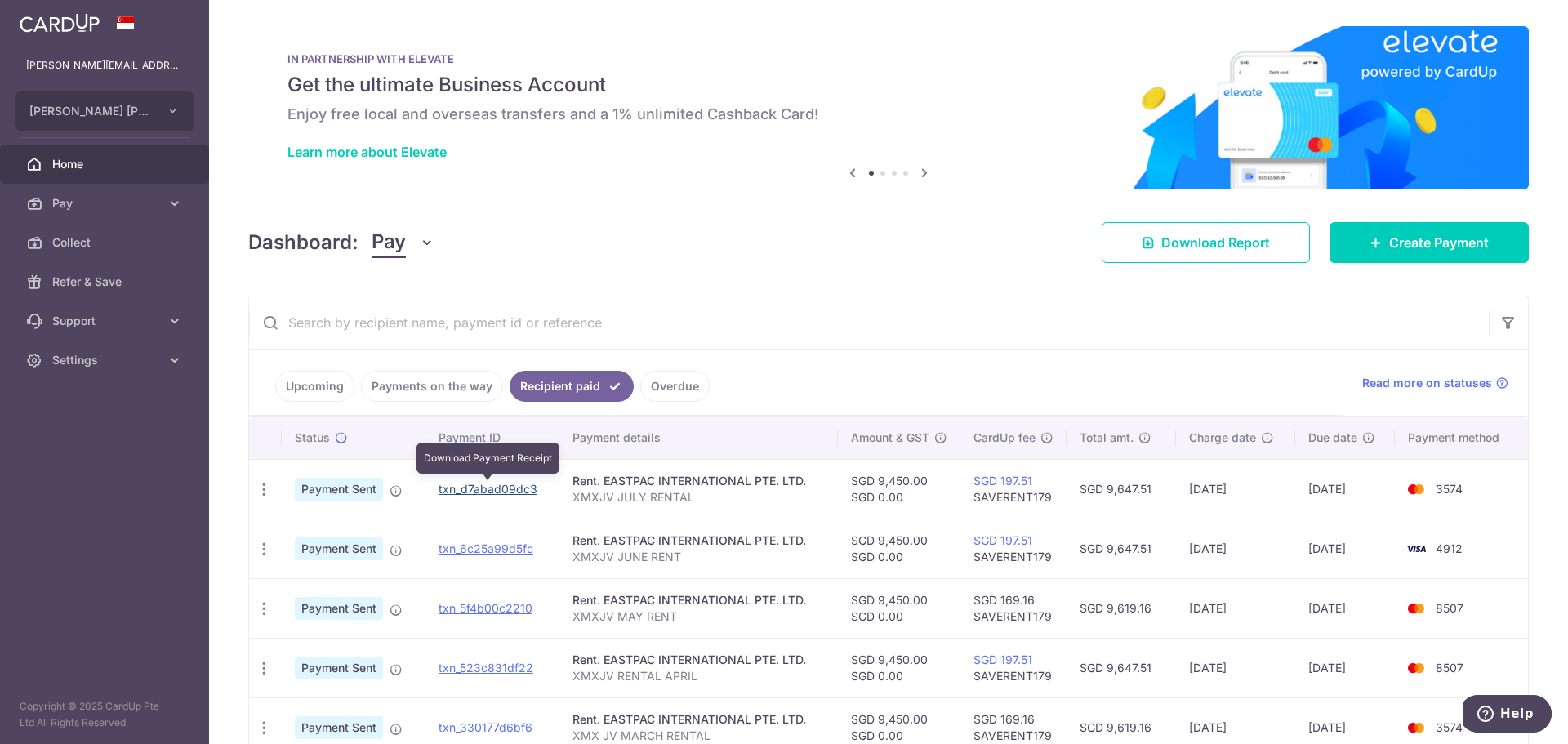
click at [490, 482] on link "txn_d7abad09dc3" at bounding box center [488, 488] width 99 height 14
click at [317, 382] on link "Upcoming" at bounding box center [314, 386] width 79 height 31
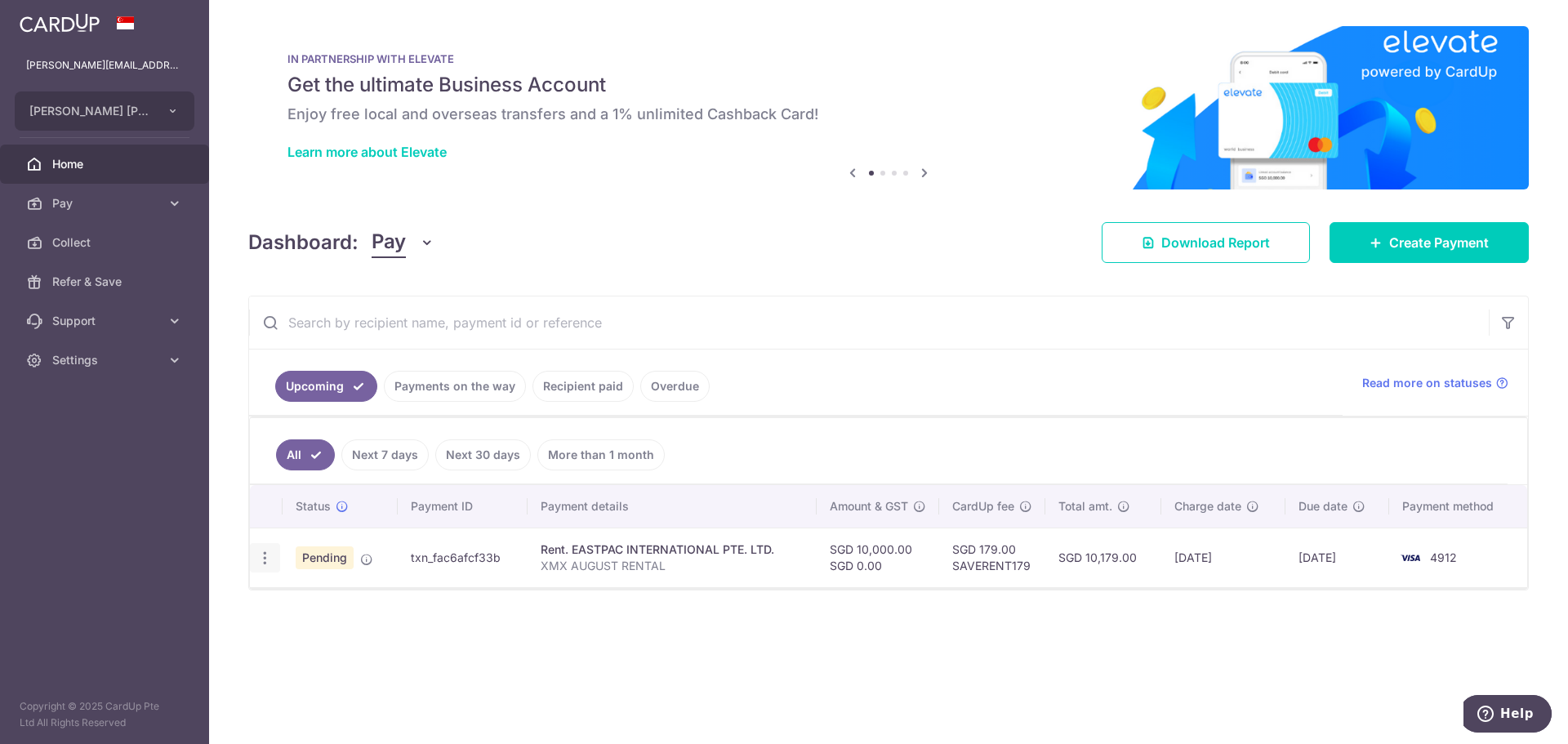
click at [265, 561] on icon "button" at bounding box center [265, 558] width 17 height 17
click at [342, 600] on span "Update payment" at bounding box center [352, 602] width 111 height 20
radio input "true"
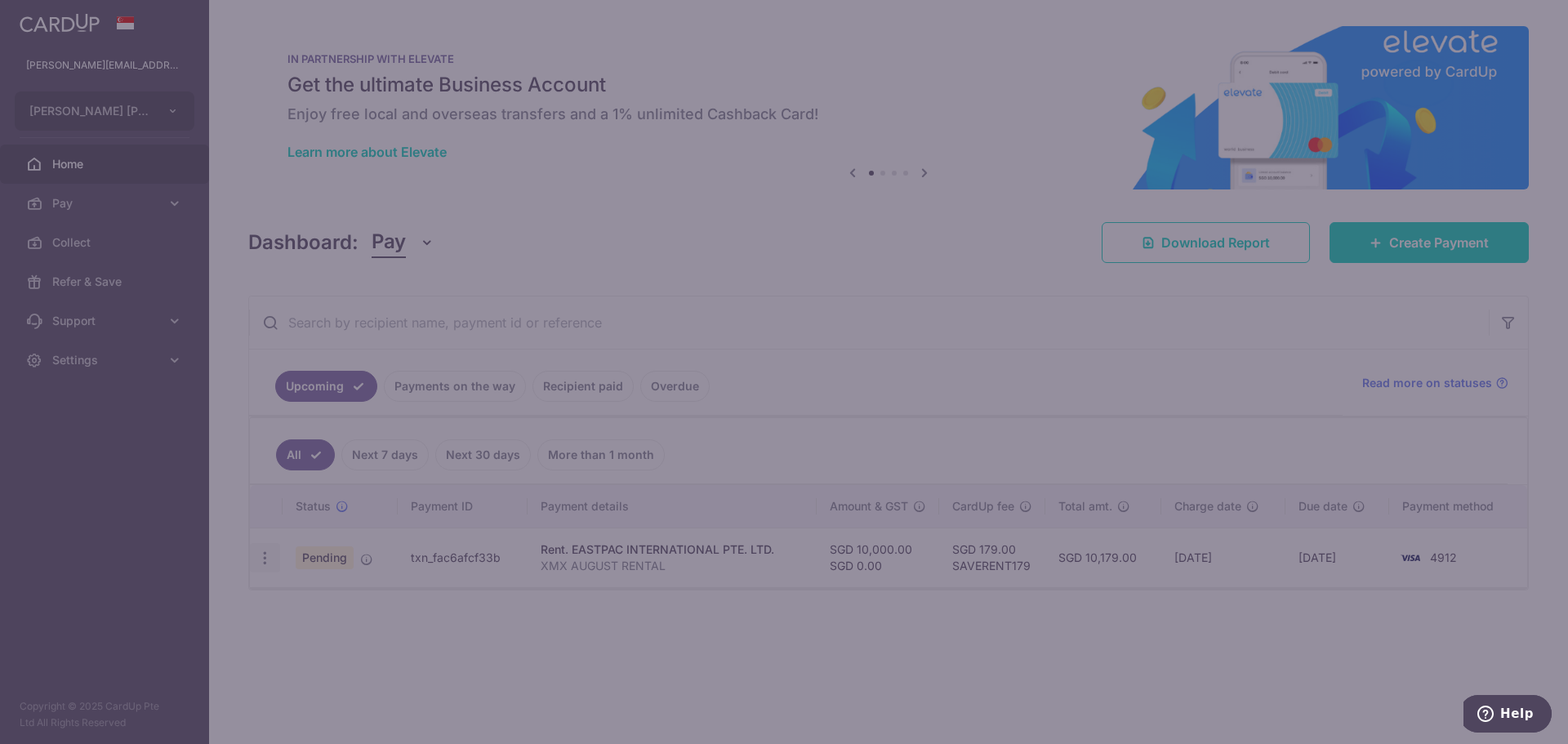
type input "10,000.00"
type input "0.00"
type input "[DATE]"
type input "XMX AUGUST RENTAL"
type input "XMX AUGUST RENT"
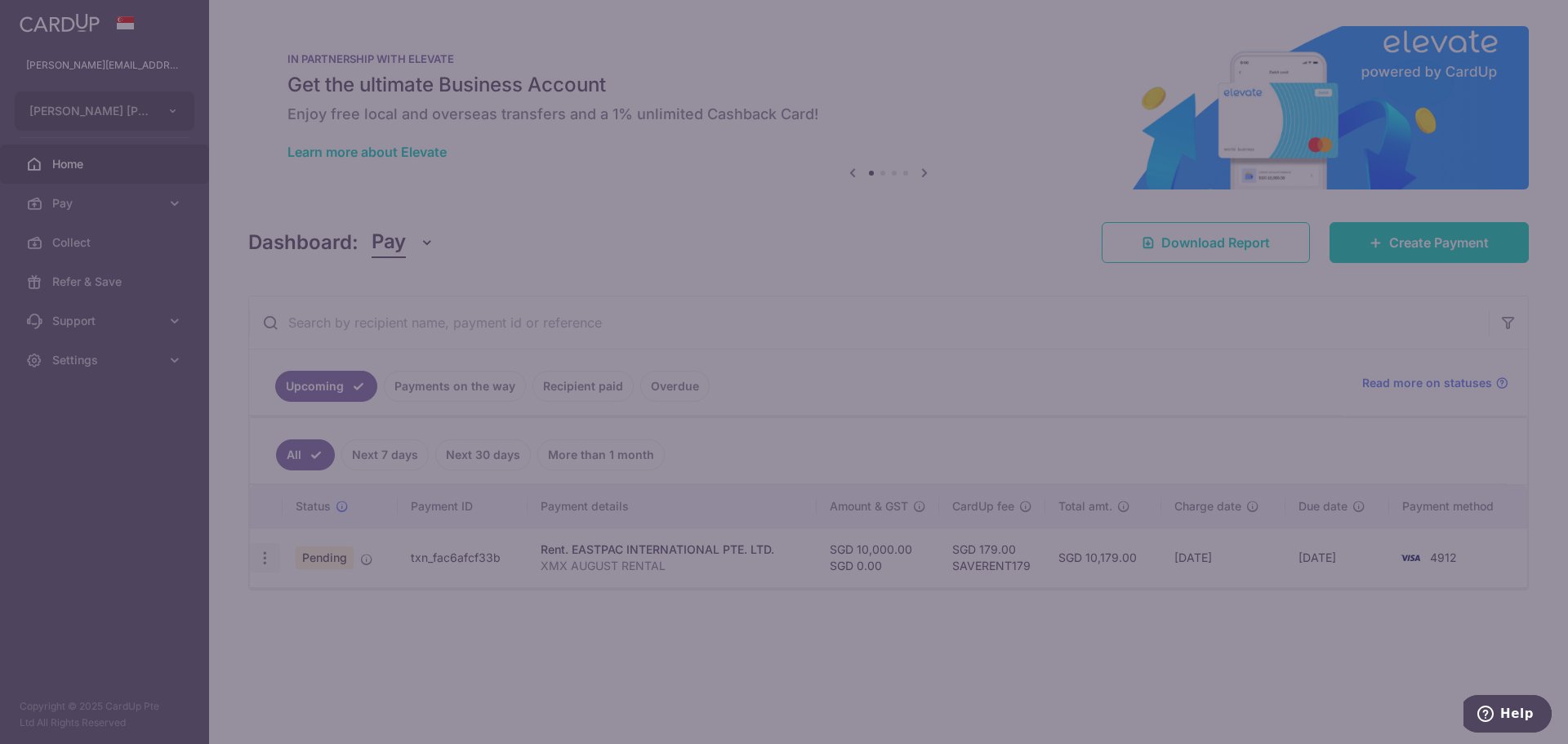
type input "SAVERENT179"
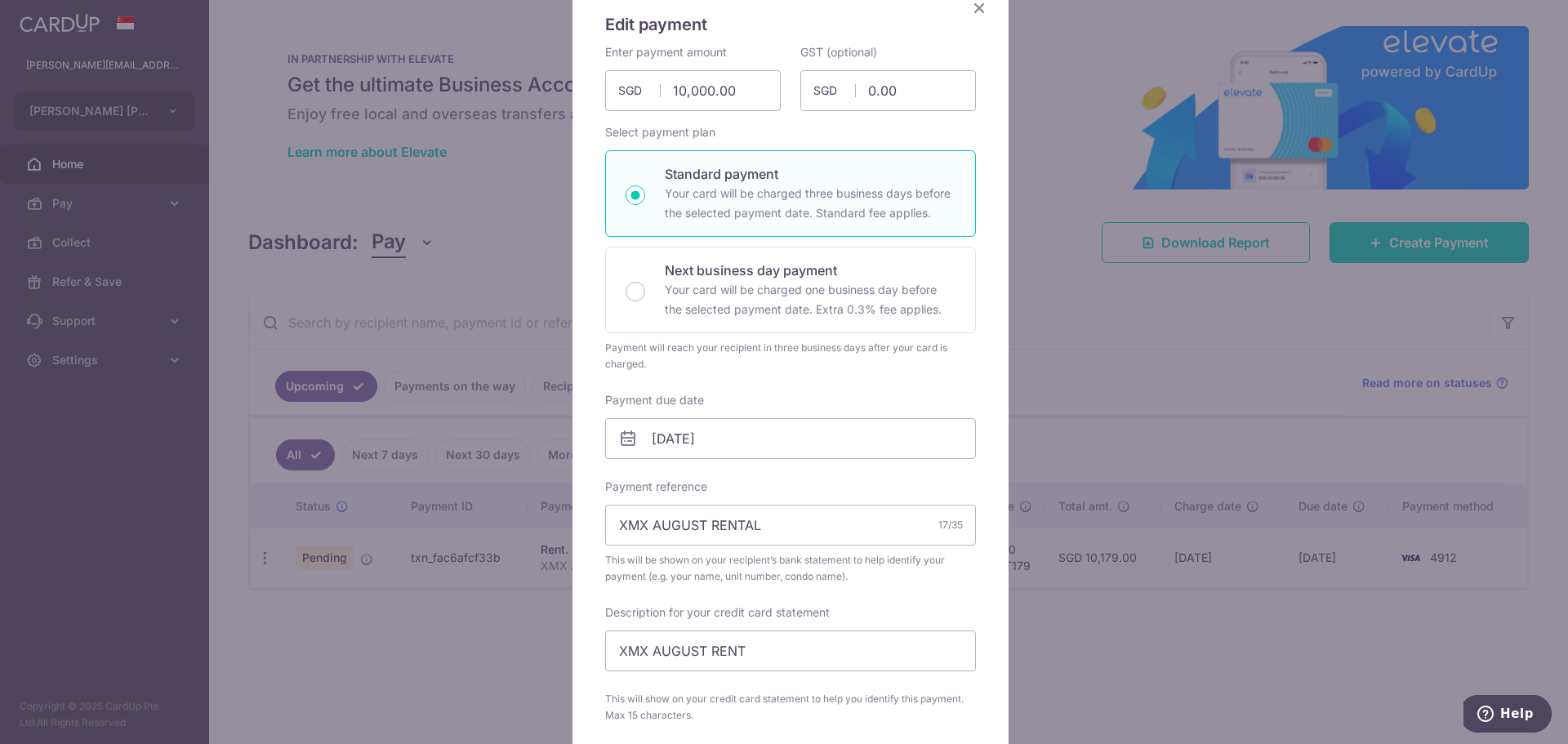
scroll to position [164, 0]
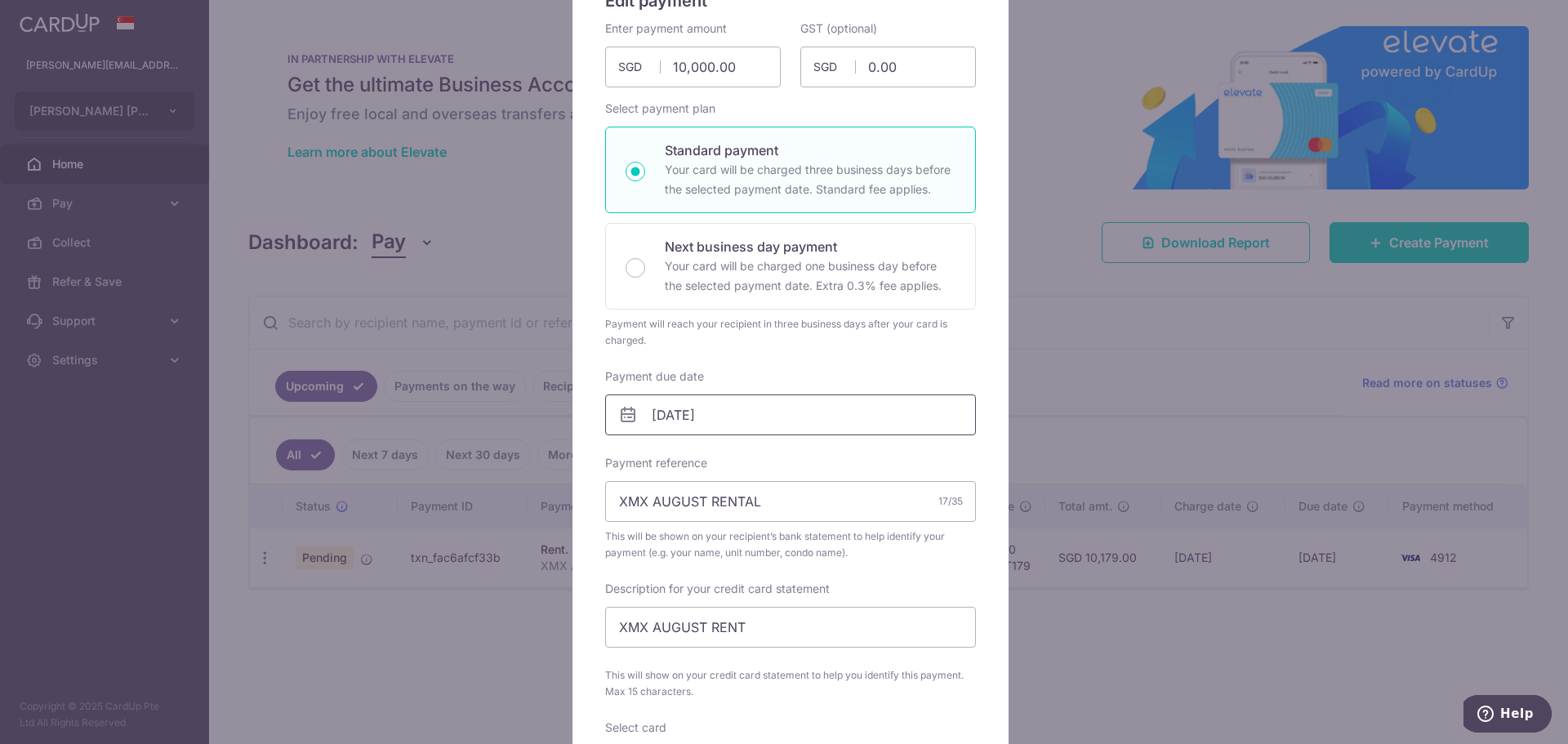
click at [745, 420] on input "[DATE]" at bounding box center [790, 414] width 371 height 41
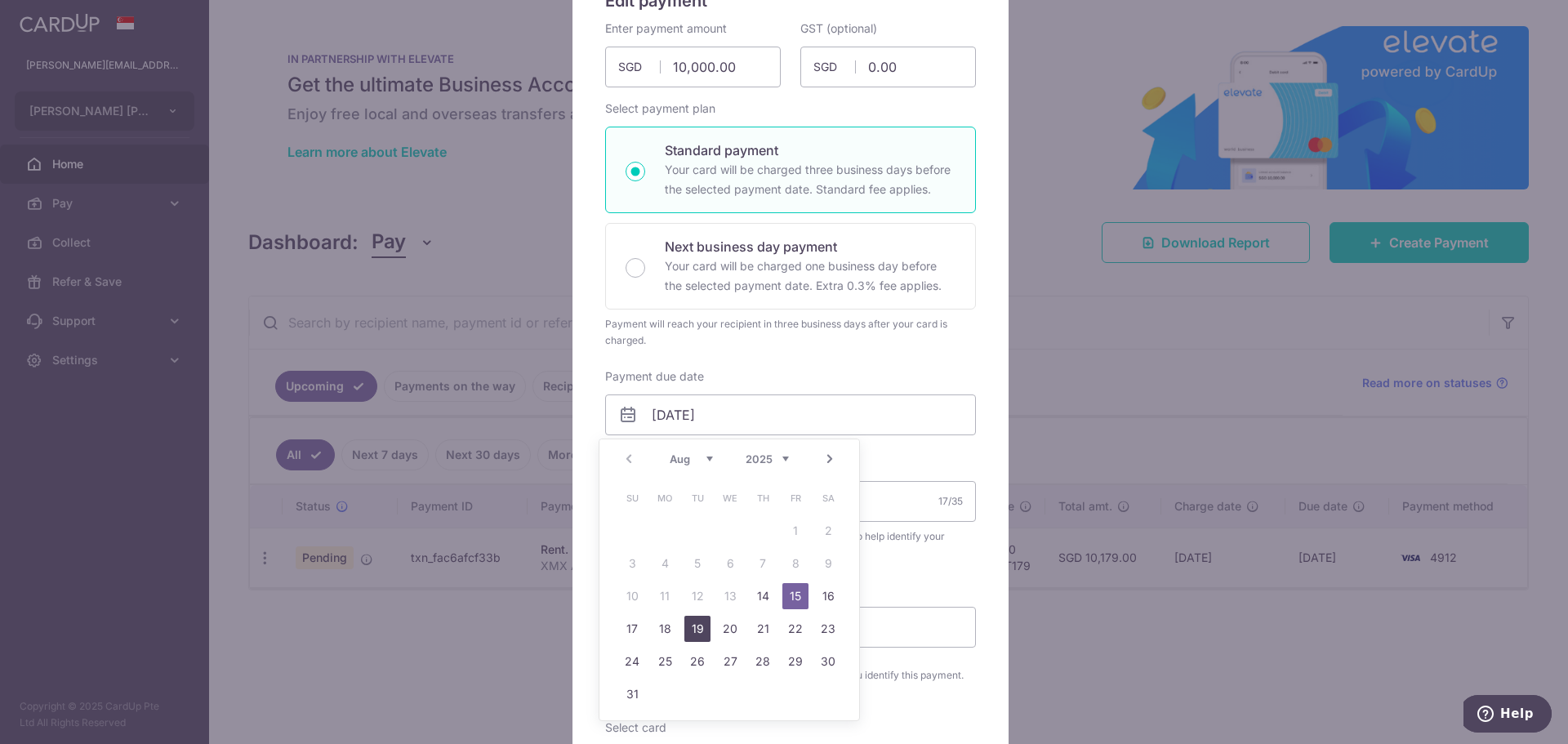
click at [696, 631] on link "19" at bounding box center [697, 629] width 26 height 26
type input "19/08/2025"
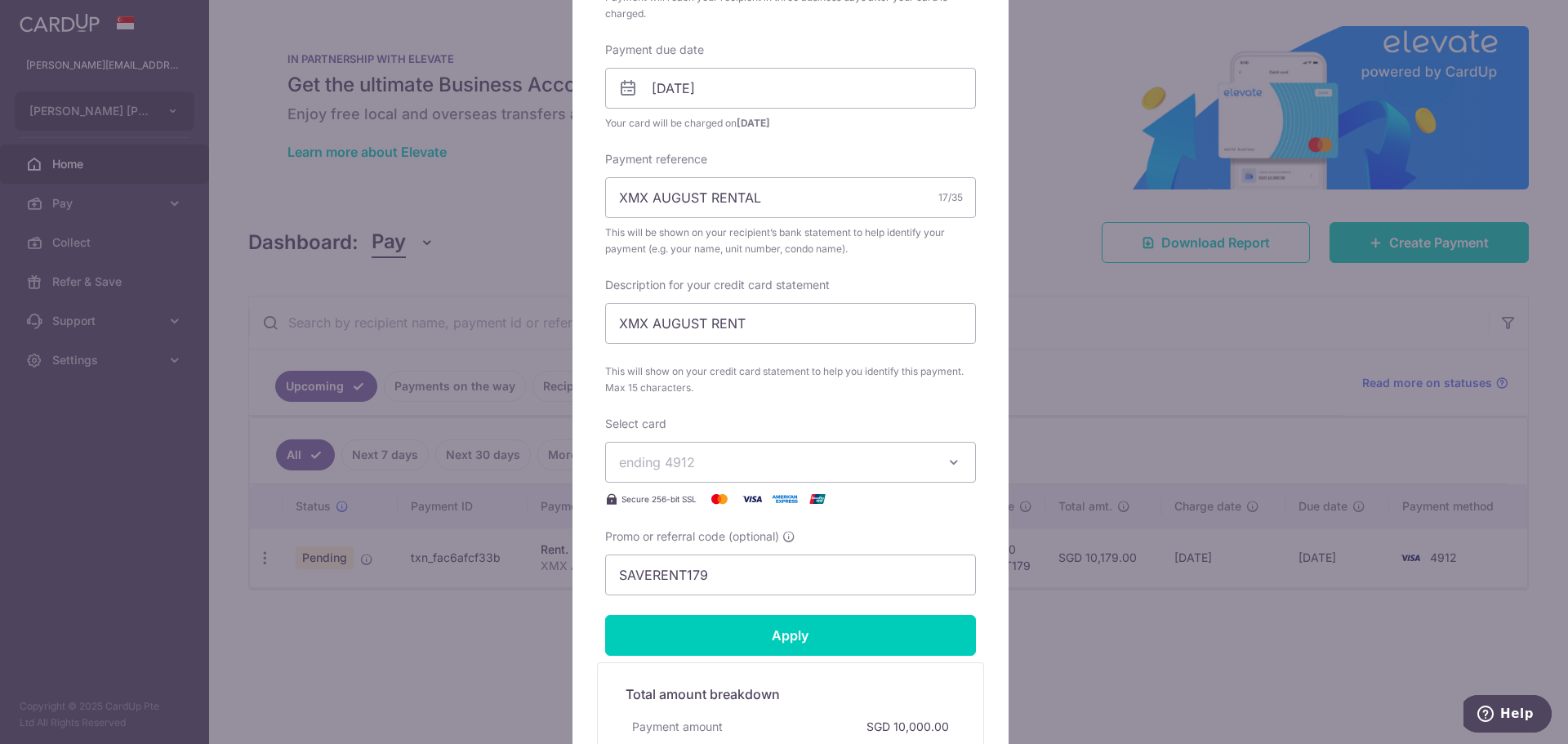
scroll to position [653, 0]
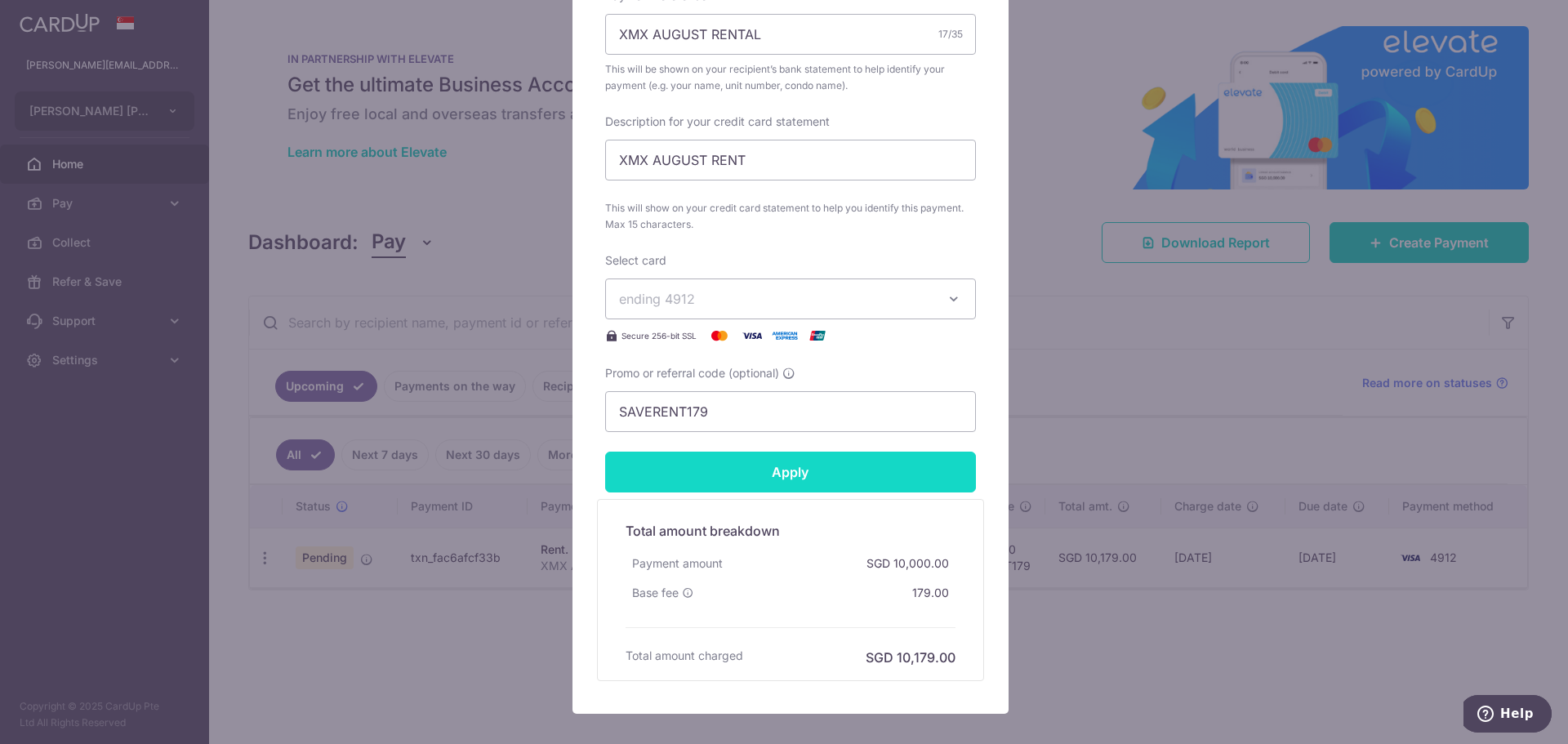
click at [788, 481] on input "Apply" at bounding box center [790, 471] width 371 height 41
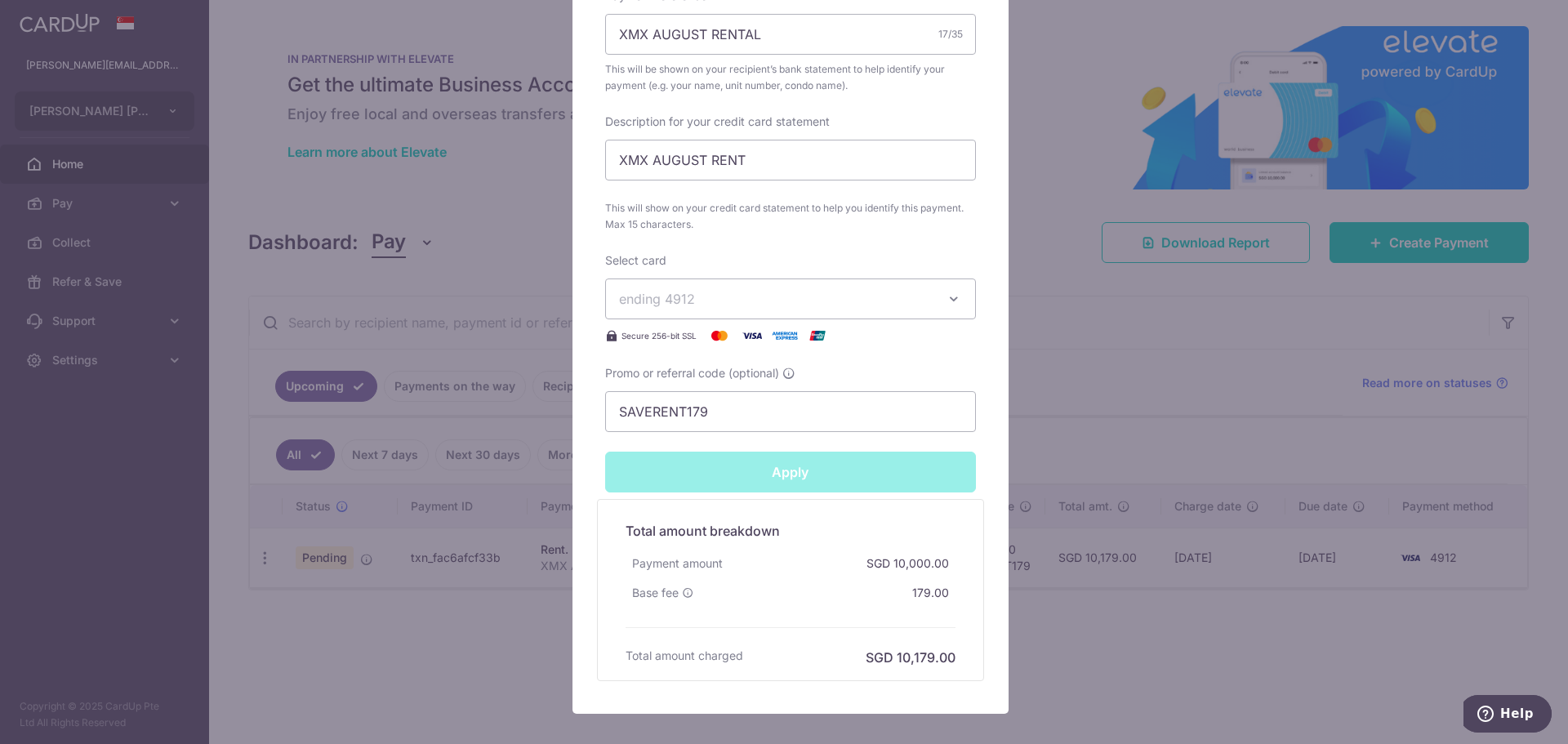
type input "Successfully Applied"
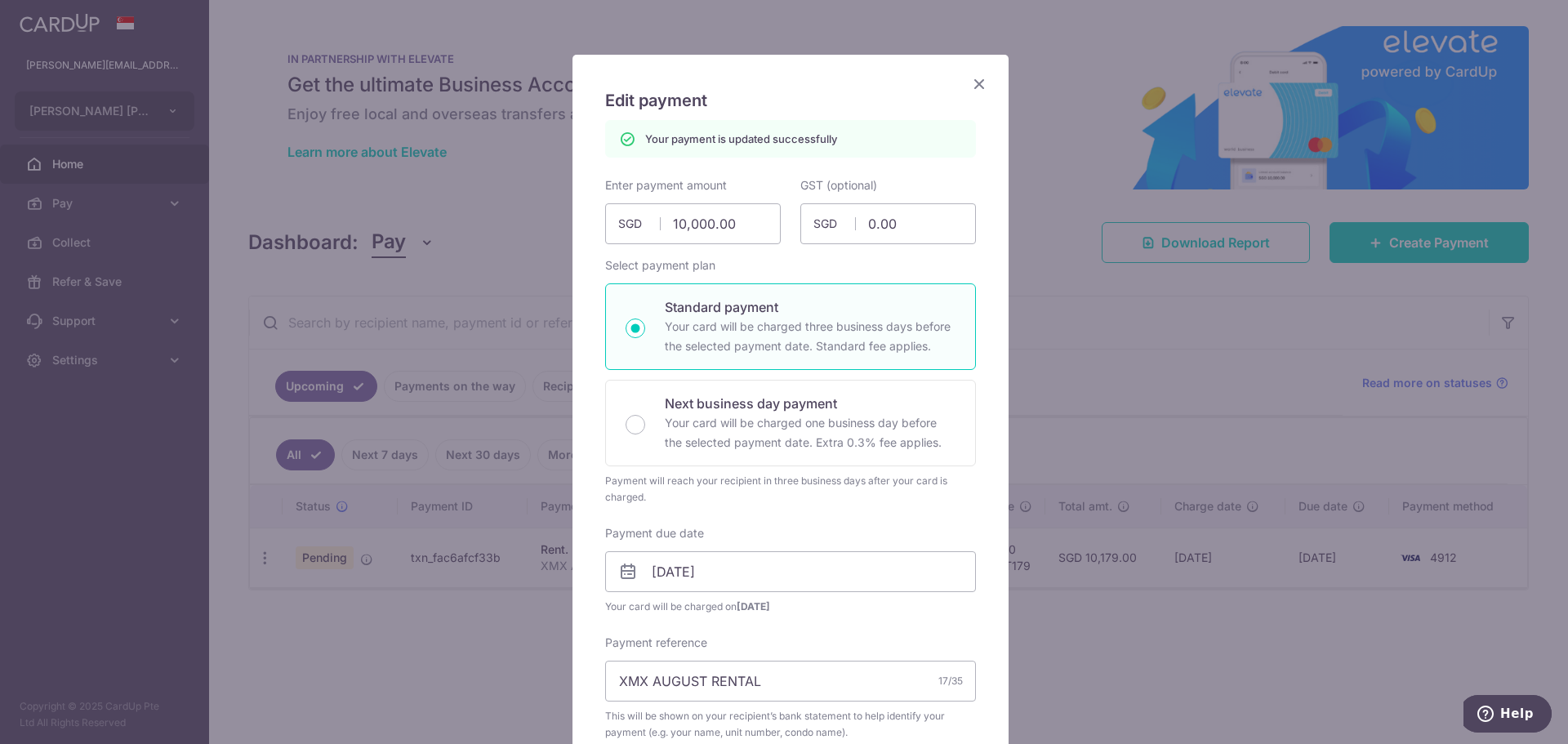
scroll to position [0, 0]
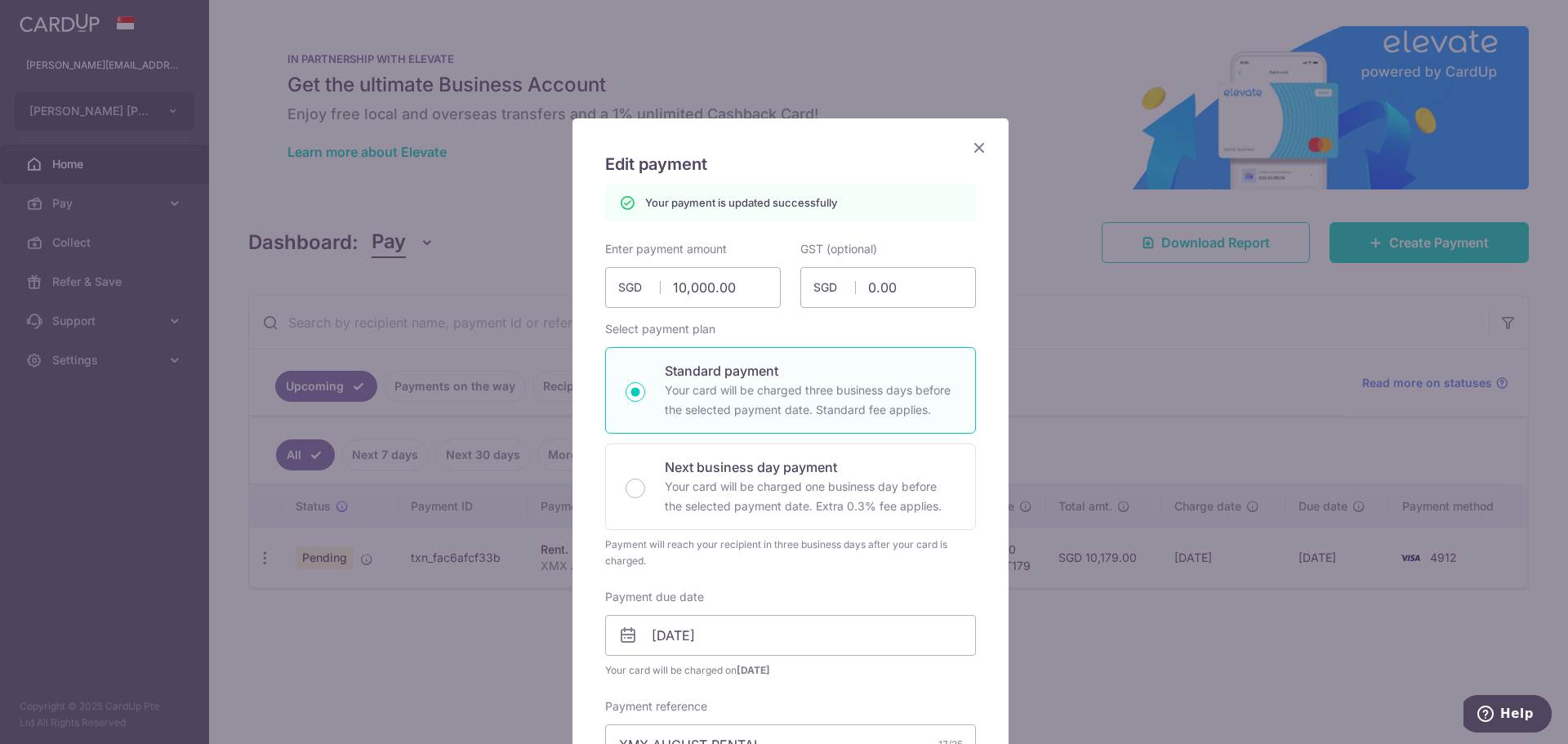
click at [969, 146] on icon "Close" at bounding box center [979, 147] width 20 height 21
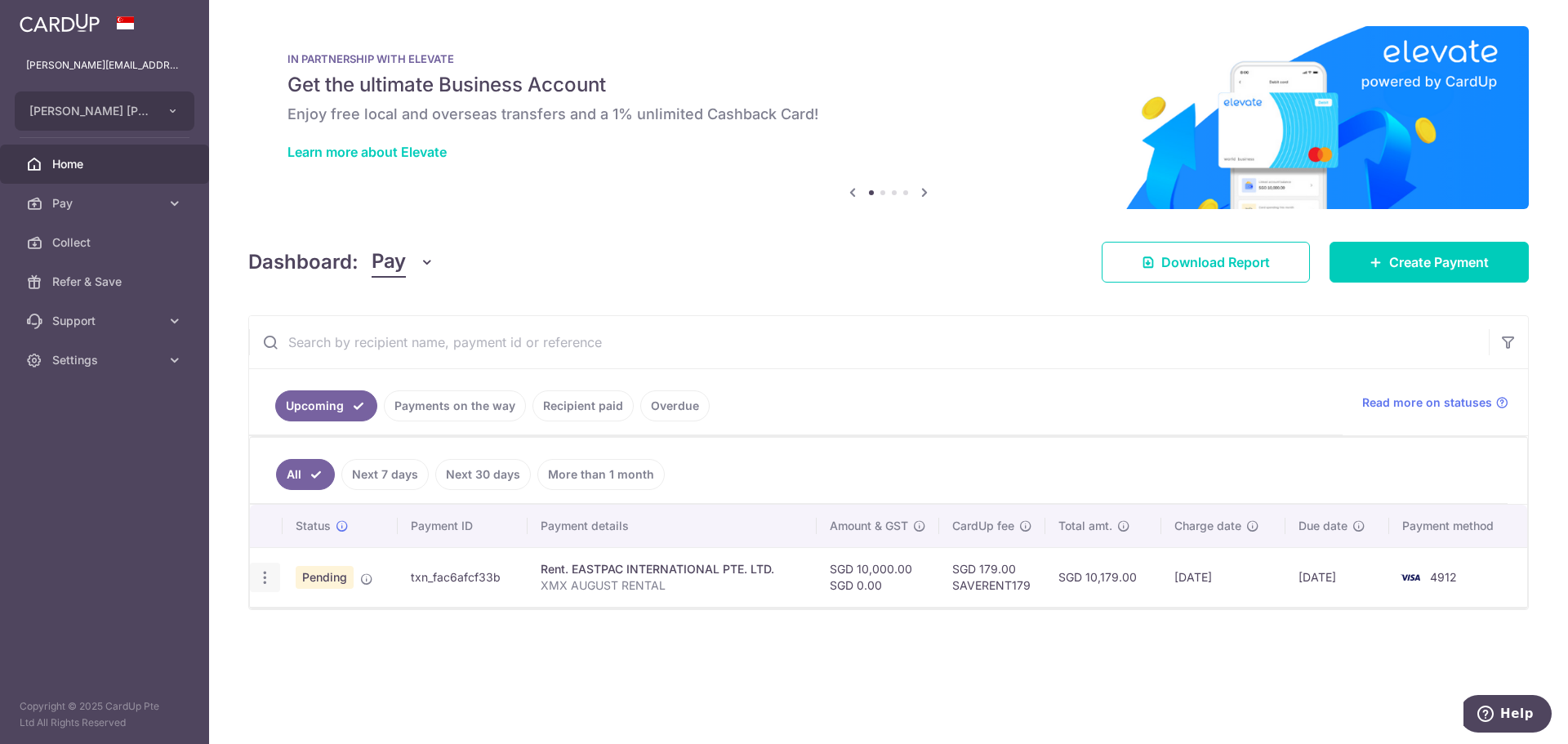
click at [267, 573] on icon "button" at bounding box center [265, 578] width 17 height 17
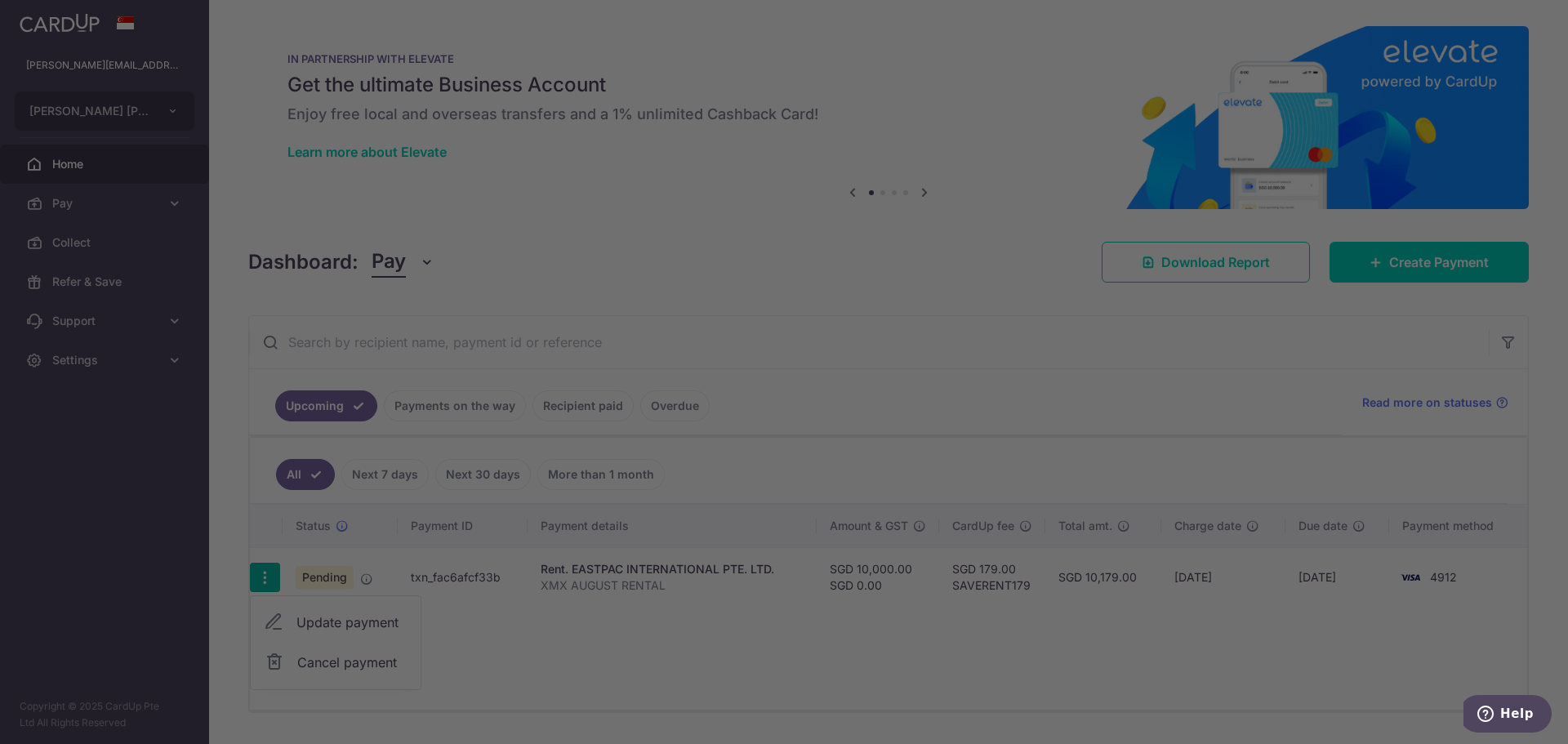
click at [366, 621] on div at bounding box center [792, 375] width 1584 height 751
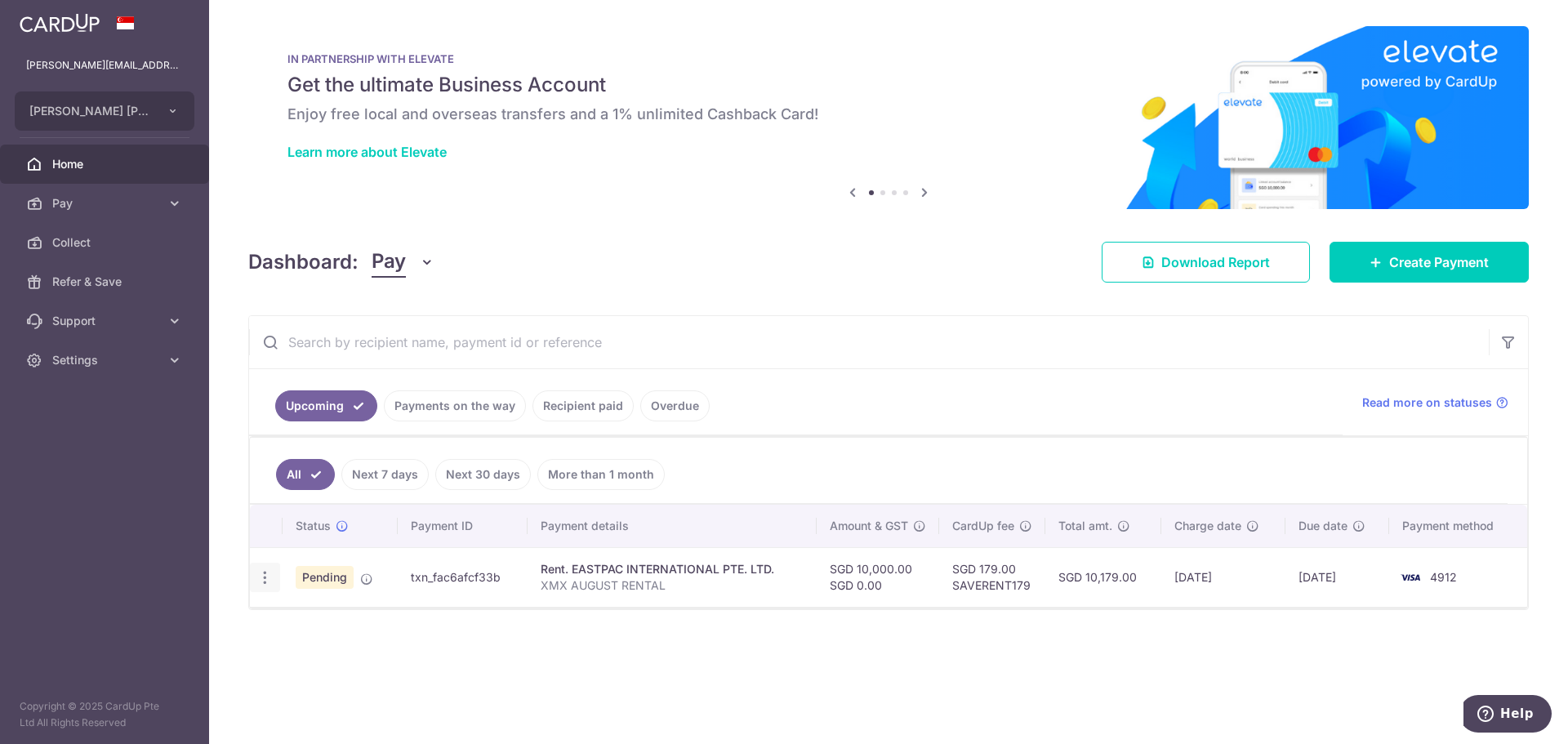
click at [267, 578] on icon "button" at bounding box center [265, 578] width 17 height 17
click at [319, 619] on span "Update payment" at bounding box center [352, 622] width 111 height 20
radio input "true"
type input "10,000.00"
type input "0.00"
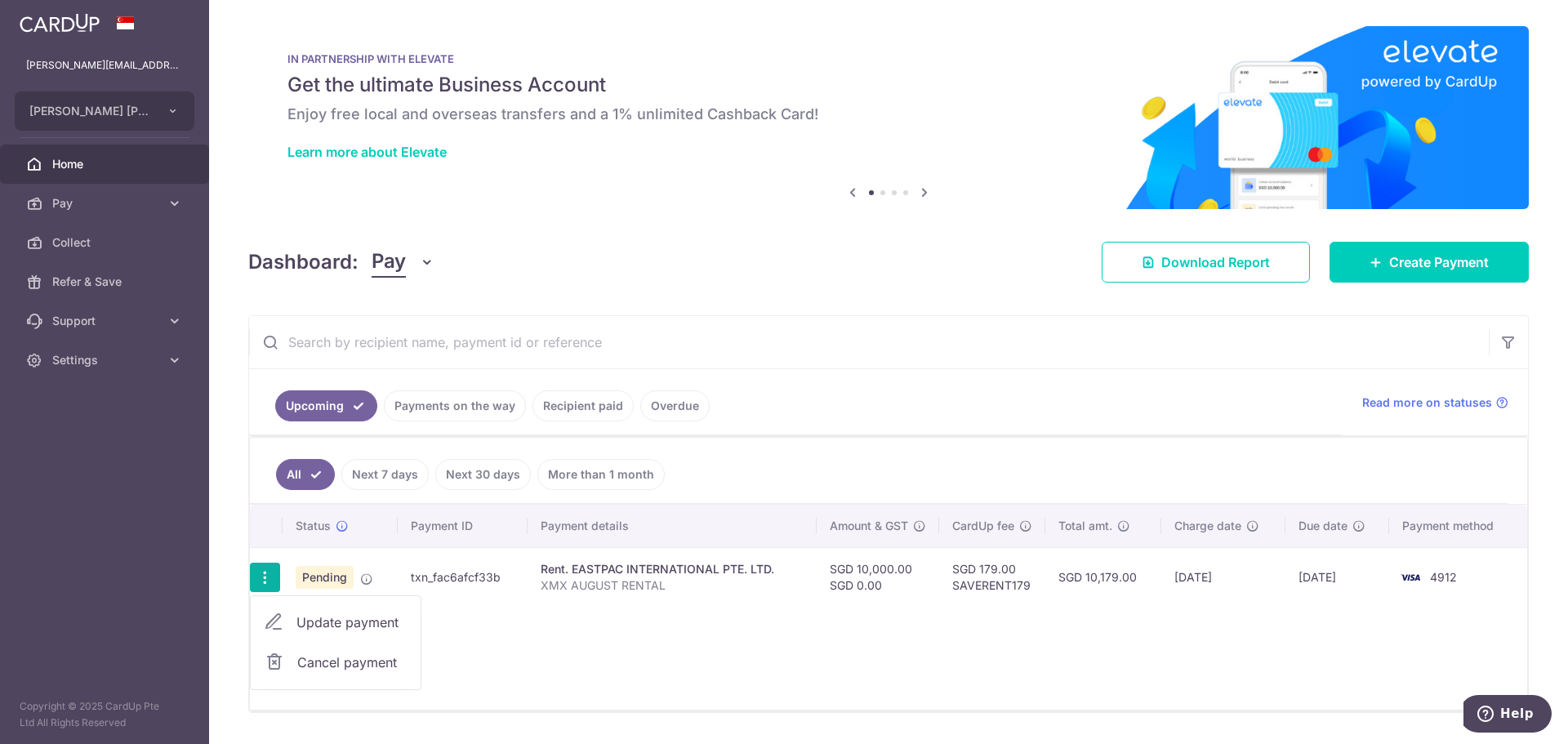
type input "19/08/2025"
type input "XMX AUGUST RENTAL"
type input "XMX AUGUST RENT"
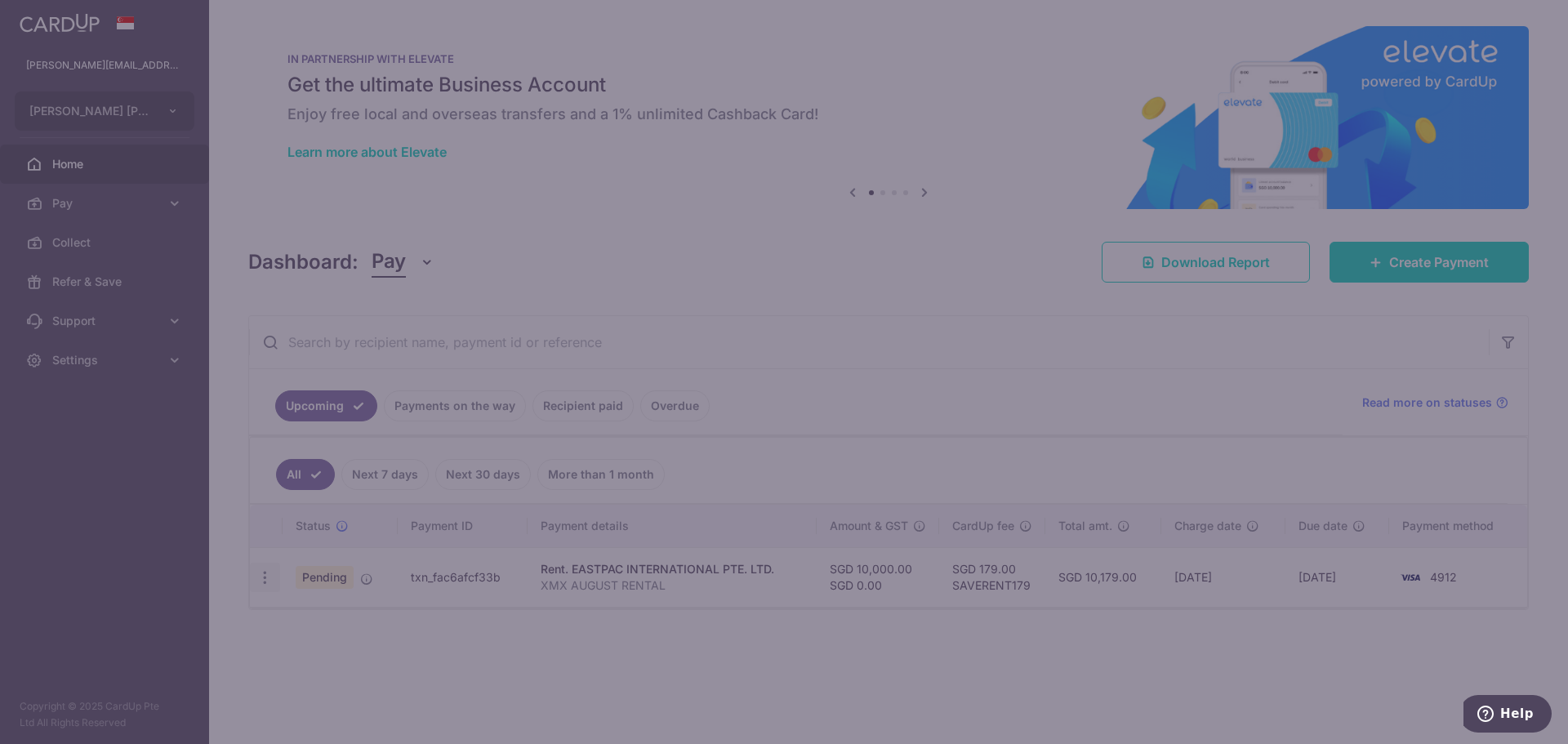
type input "SAVERENT179"
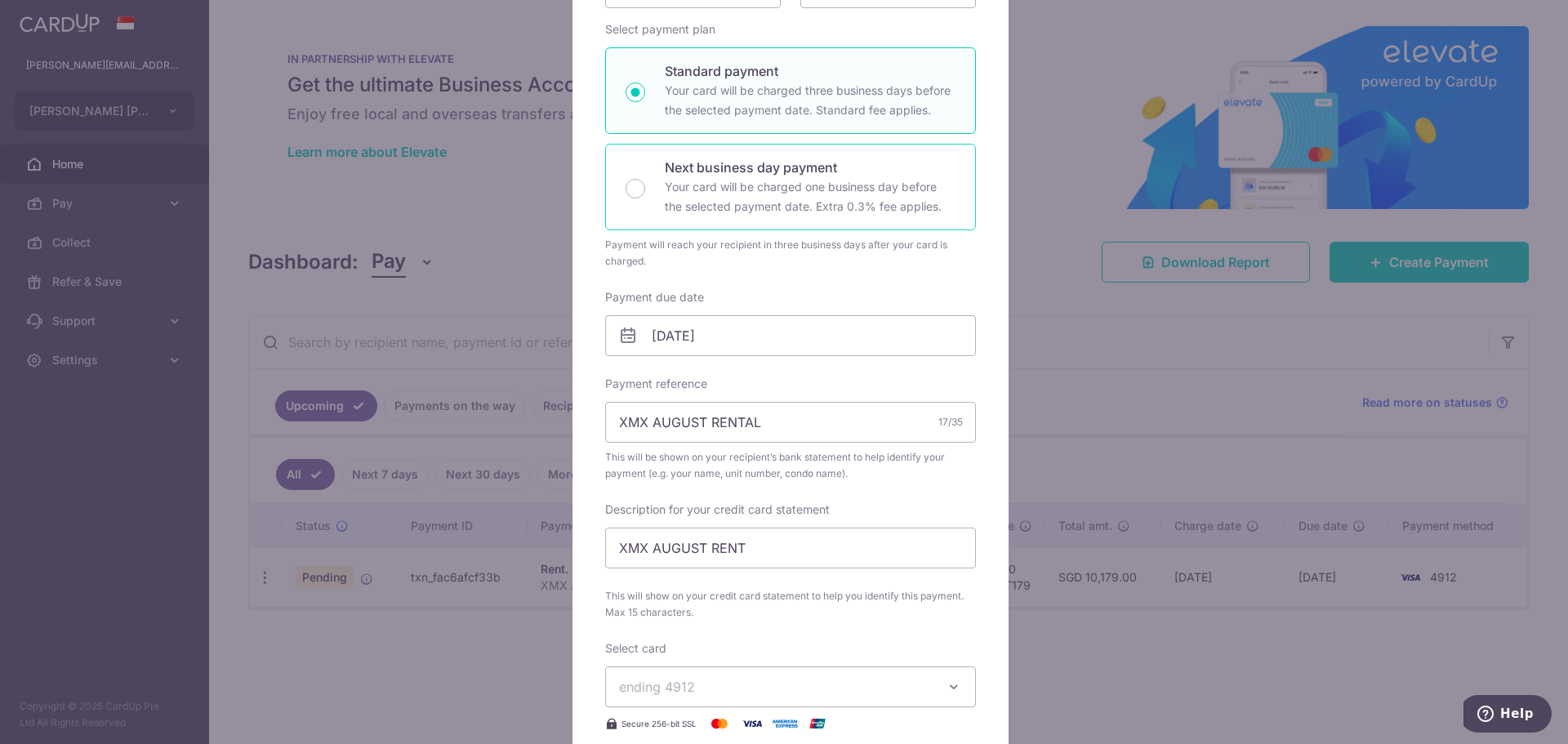
scroll to position [245, 0]
click at [739, 333] on input "19/08/2025" at bounding box center [790, 333] width 371 height 41
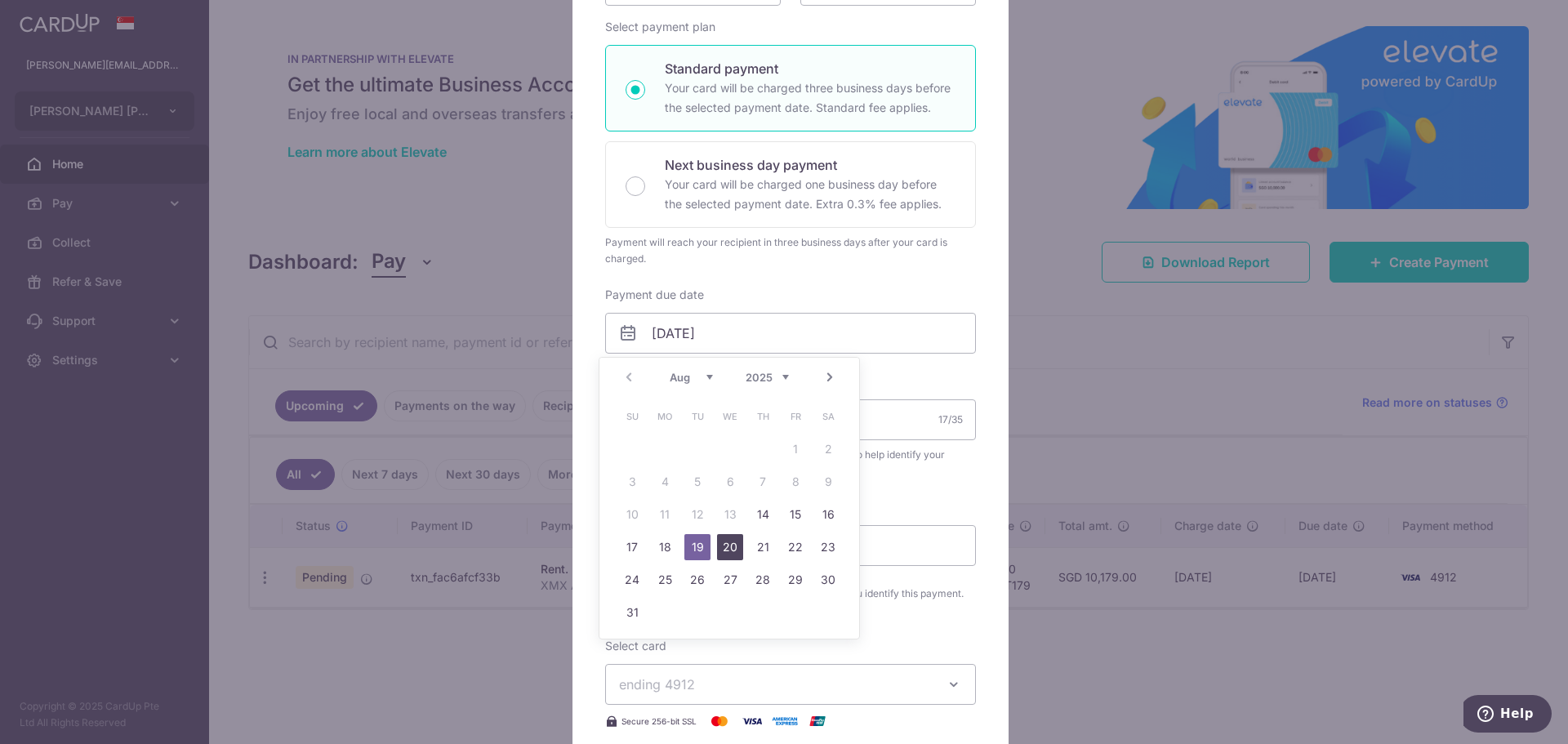
click at [727, 550] on link "20" at bounding box center [730, 547] width 26 height 26
type input "[DATE]"
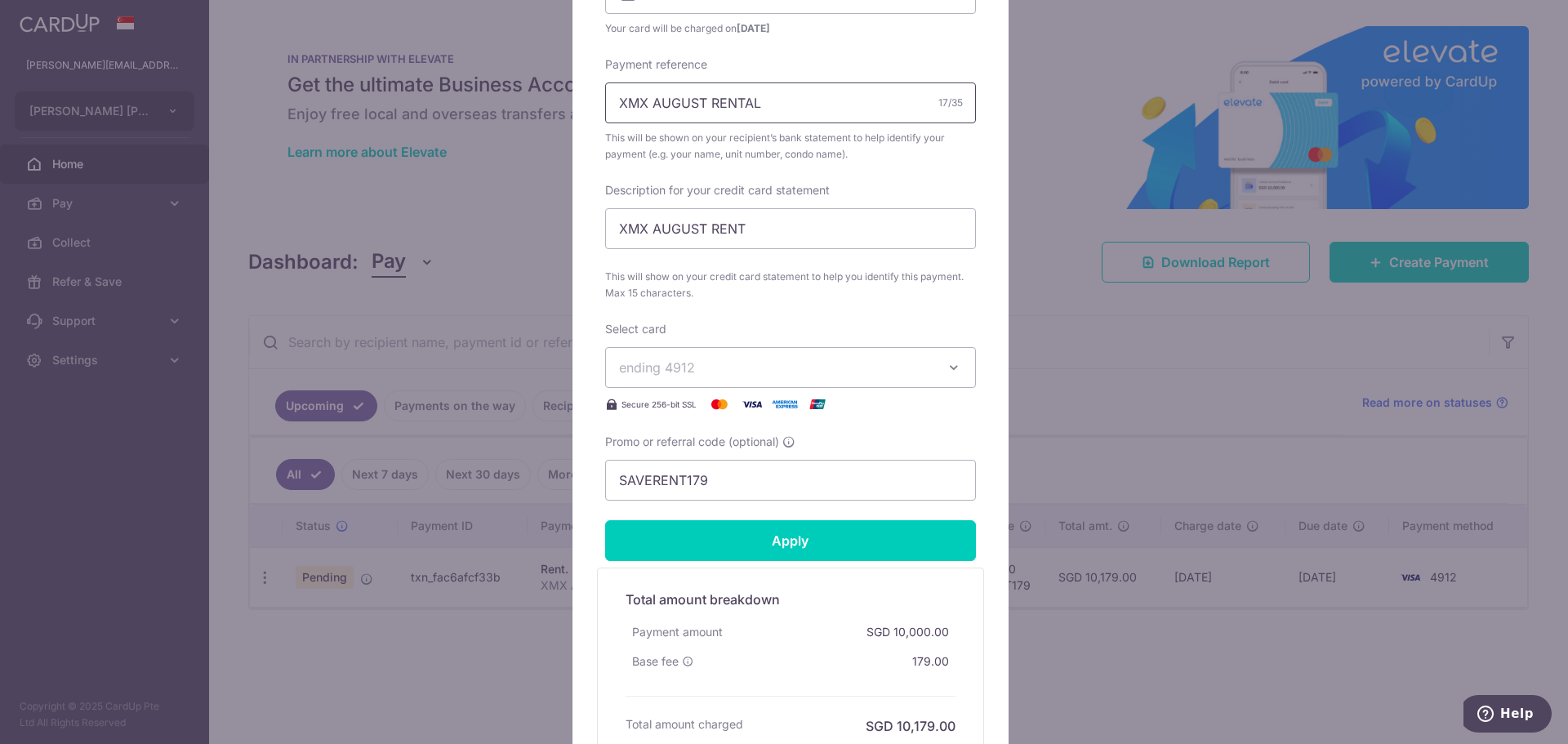
scroll to position [653, 0]
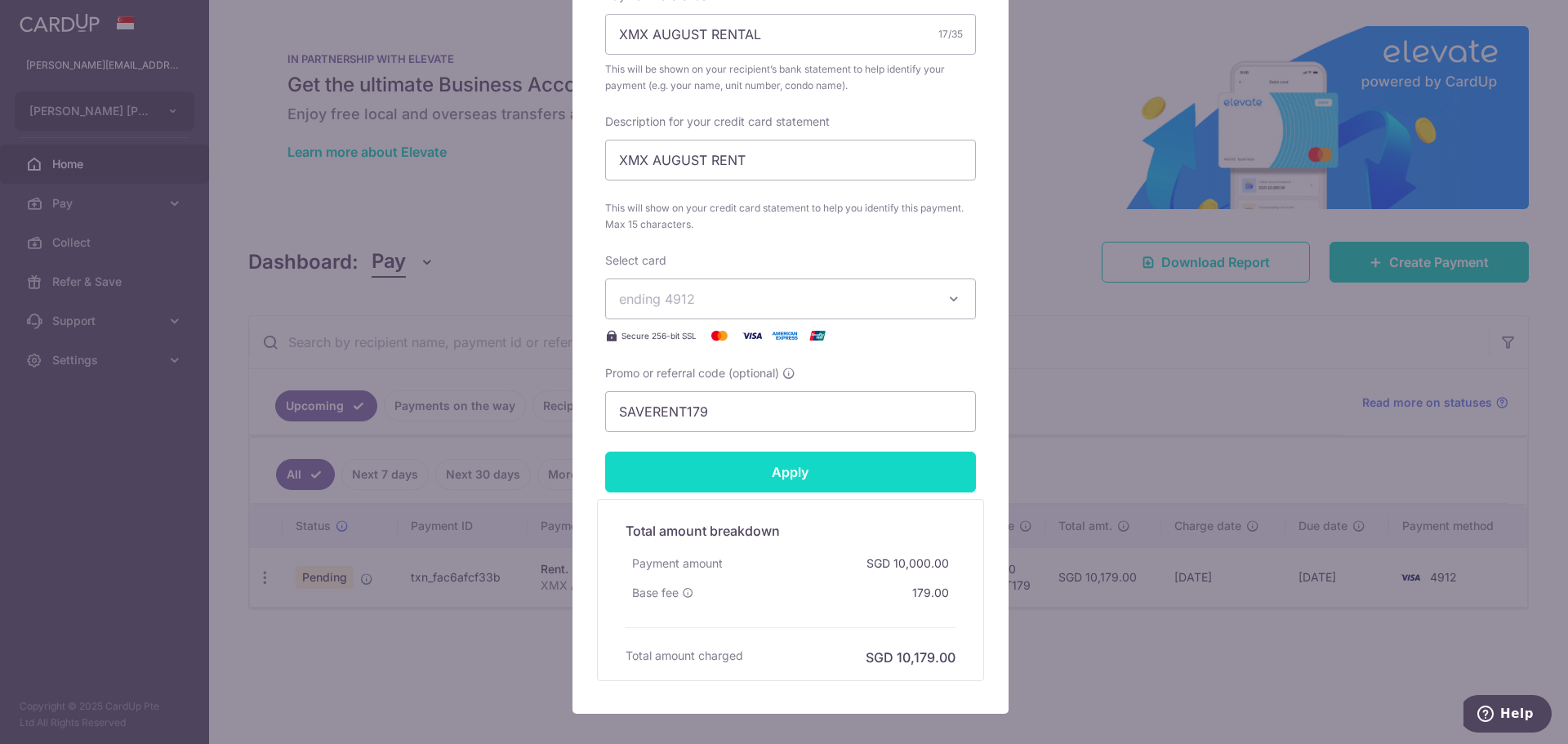
click at [815, 476] on input "Apply" at bounding box center [790, 471] width 371 height 41
type input "Successfully Applied"
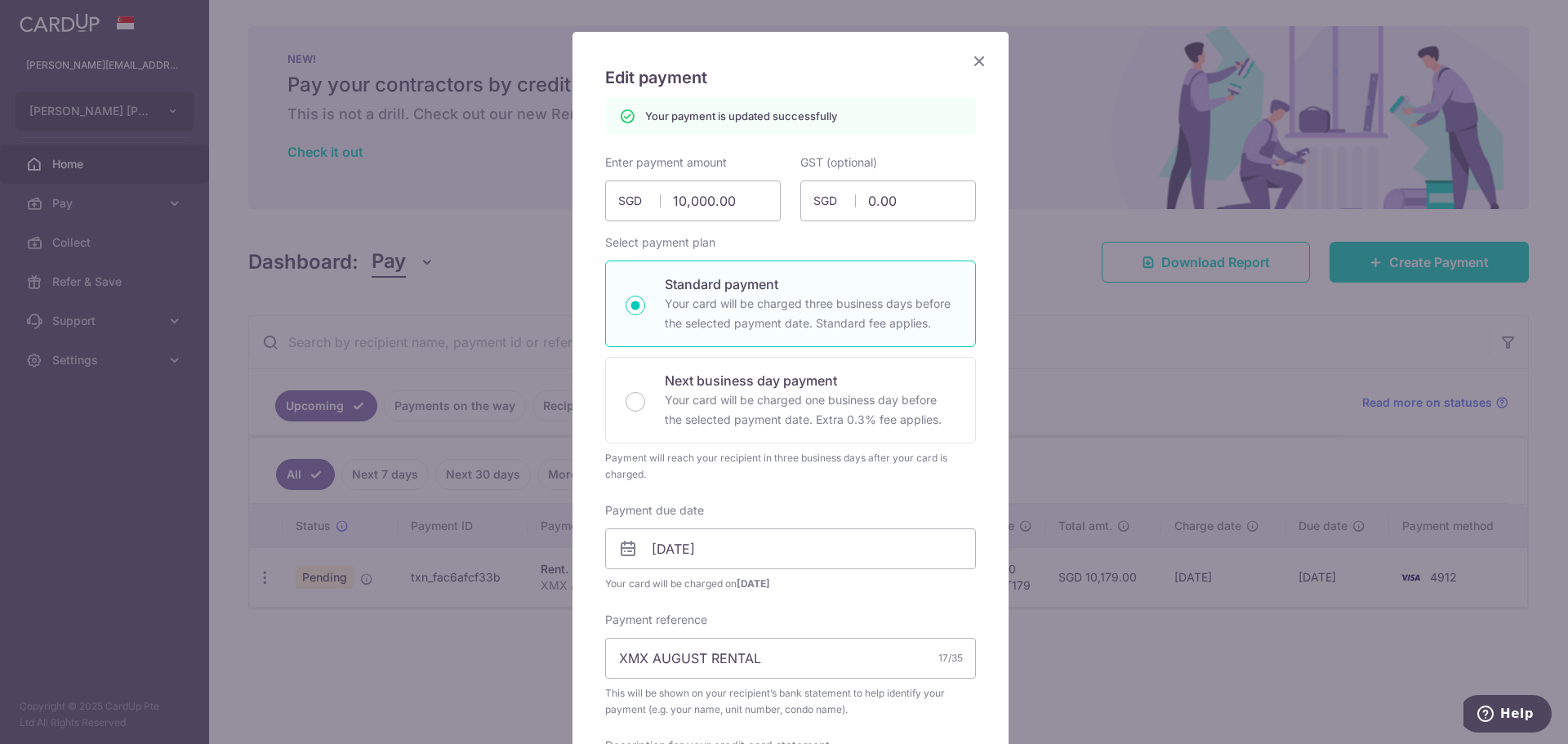
scroll to position [0, 0]
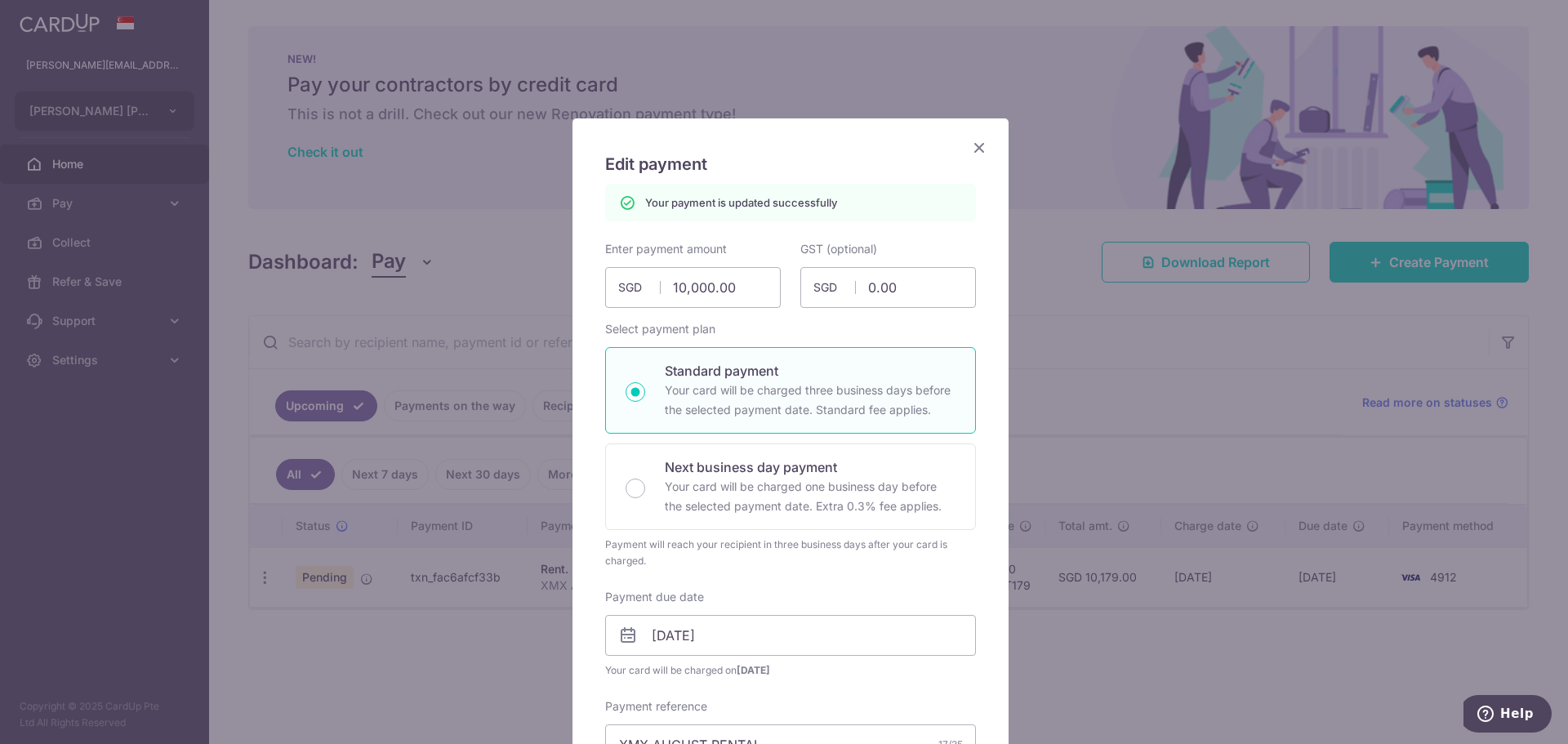
click at [971, 152] on icon "Close" at bounding box center [979, 147] width 20 height 21
